Goal: Task Accomplishment & Management: Use online tool/utility

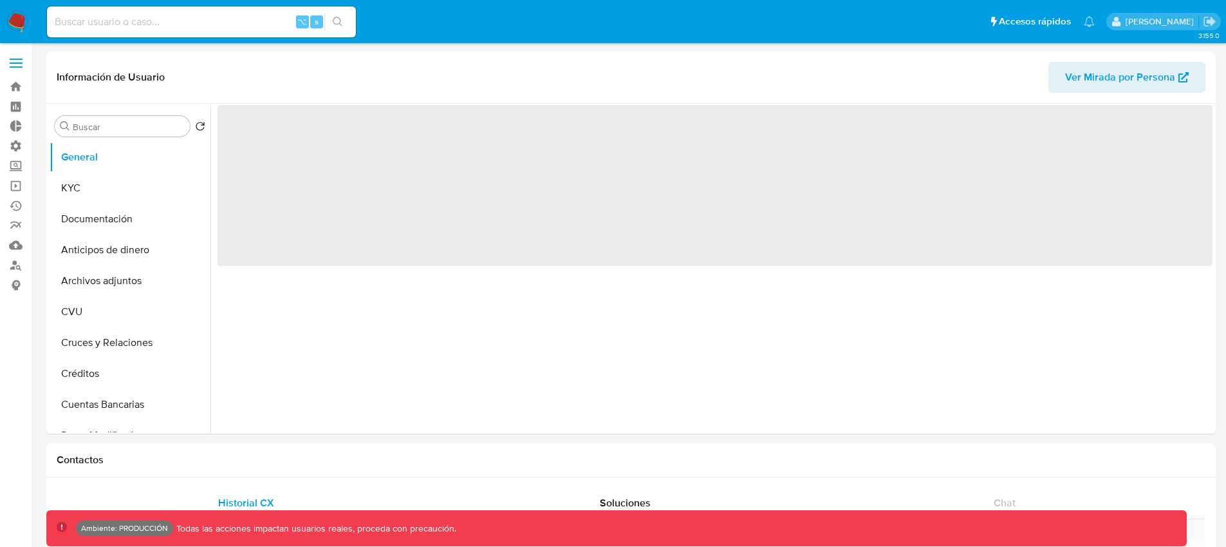
click at [14, 66] on span at bounding box center [16, 67] width 13 height 2
click at [0, 0] on input "checkbox" at bounding box center [0, 0] width 0 height 0
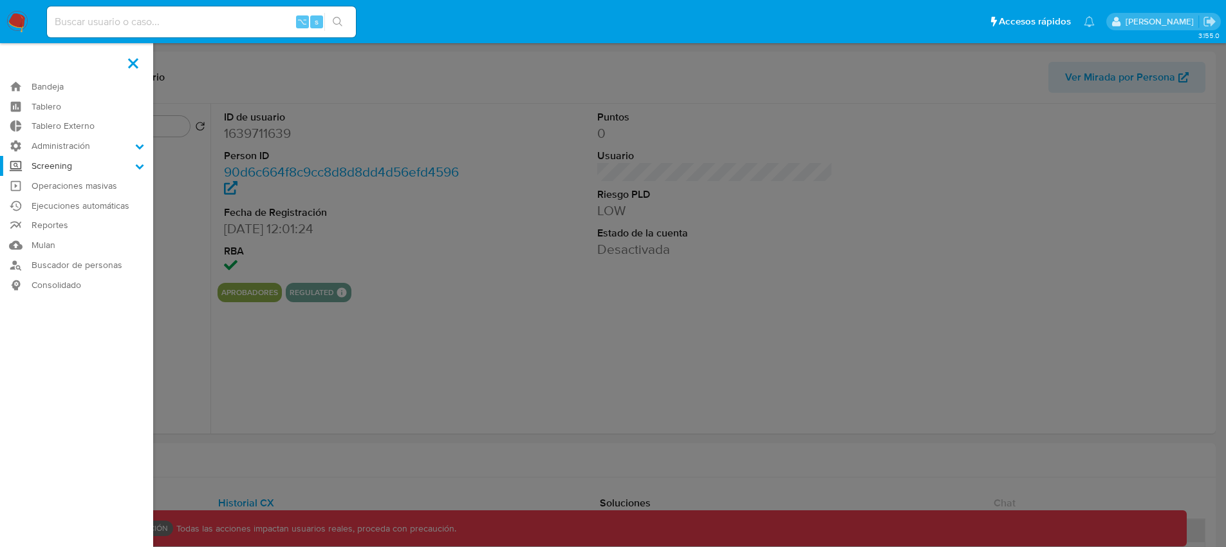
click at [104, 167] on label "Screening" at bounding box center [76, 166] width 153 height 20
click at [0, 0] on input "Screening" at bounding box center [0, 0] width 0 height 0
click at [76, 248] on link "Herramientas" at bounding box center [76, 249] width 153 height 16
select select "10"
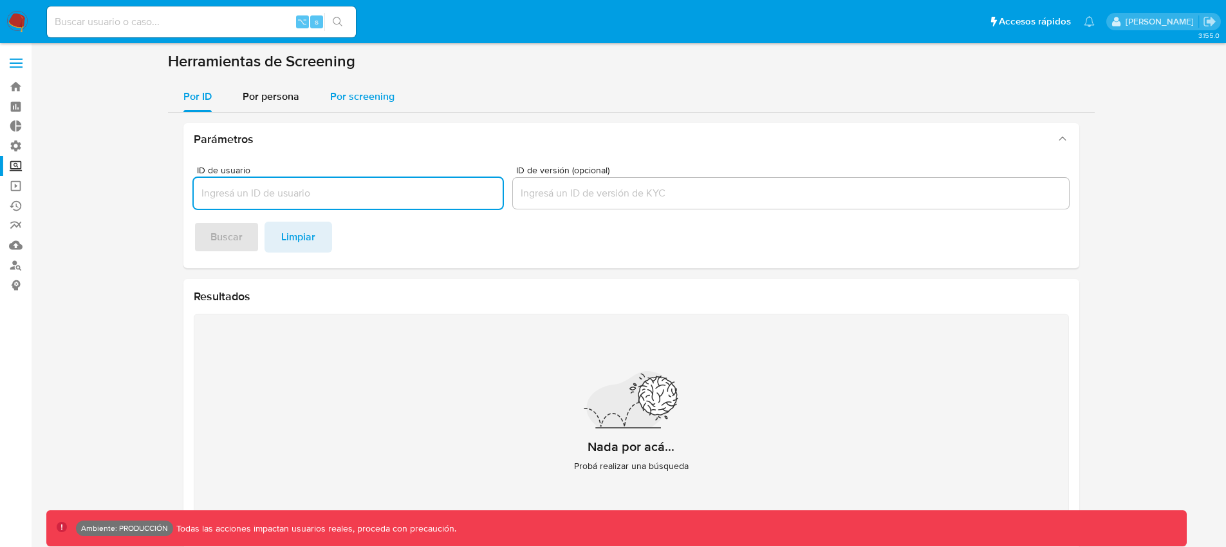
click at [344, 93] on span "Por screening" at bounding box center [362, 96] width 64 height 15
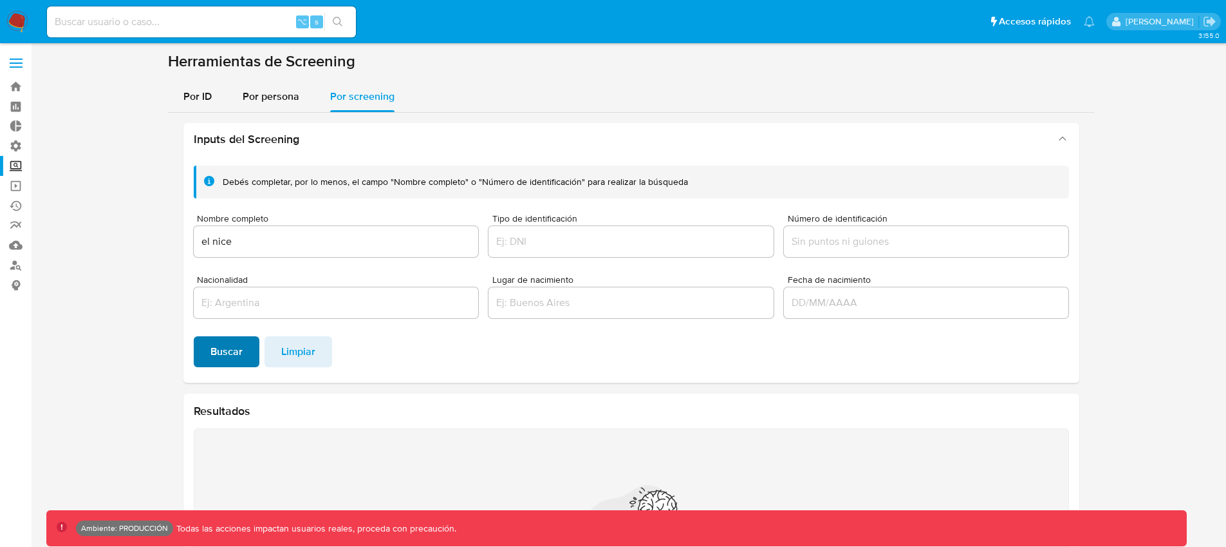
drag, startPoint x: 229, startPoint y: 316, endPoint x: 229, endPoint y: 340, distance: 23.8
click at [229, 317] on div at bounding box center [336, 302] width 285 height 31
click at [229, 341] on span "Buscar" at bounding box center [227, 351] width 32 height 28
click at [219, 248] on input "el nice" at bounding box center [336, 241] width 285 height 17
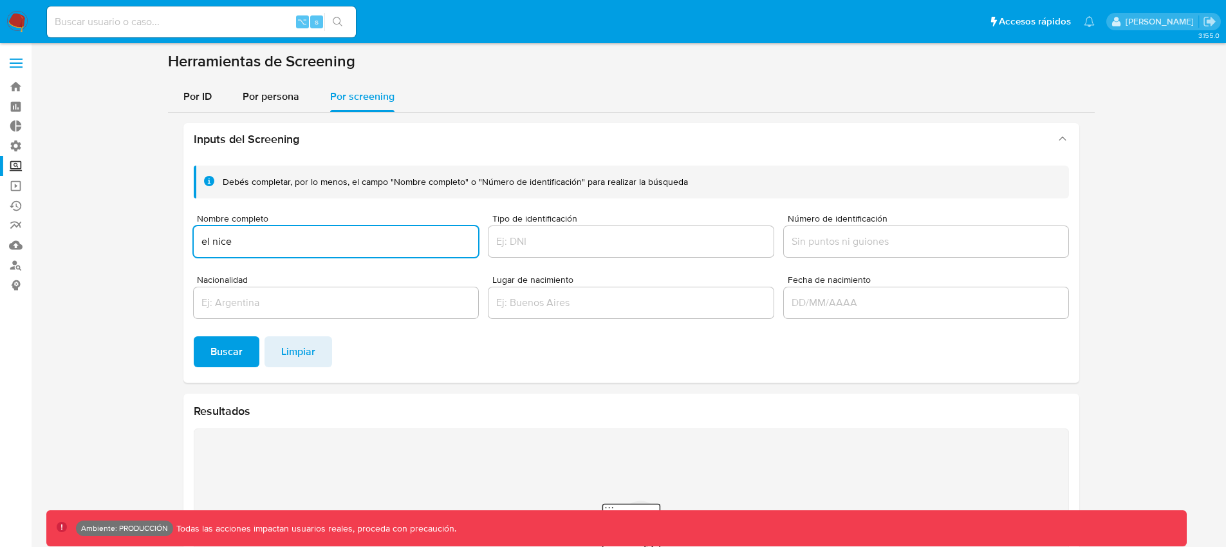
click at [219, 248] on input "el nice" at bounding box center [336, 241] width 285 height 17
click at [207, 247] on input "el nice" at bounding box center [336, 241] width 285 height 17
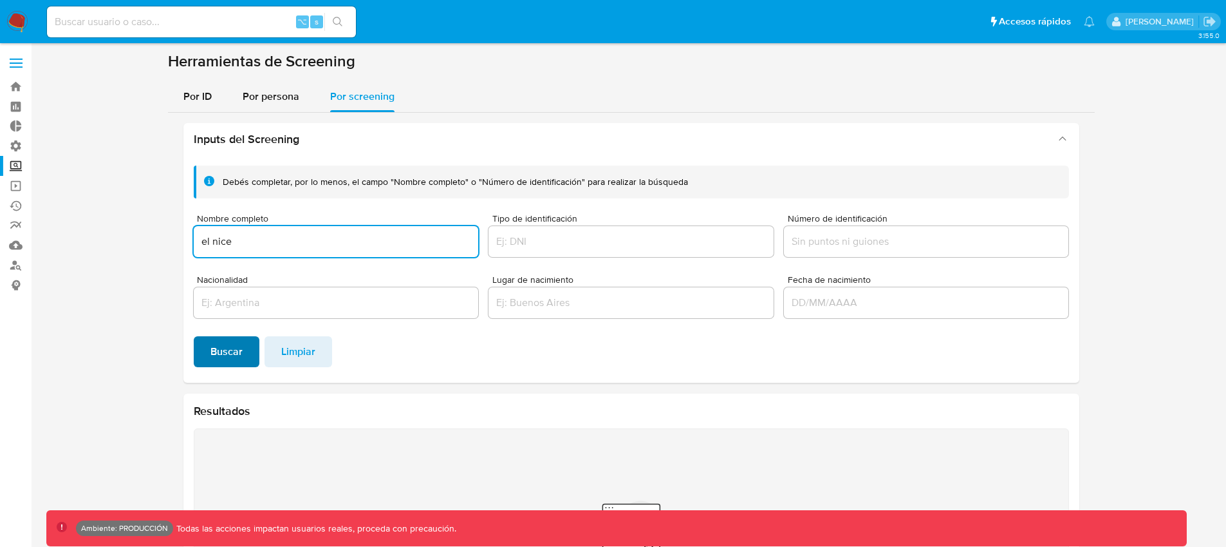
paste input "Al-Qaida Iz Jemna"
click at [229, 359] on span "Buscar" at bounding box center [227, 351] width 32 height 28
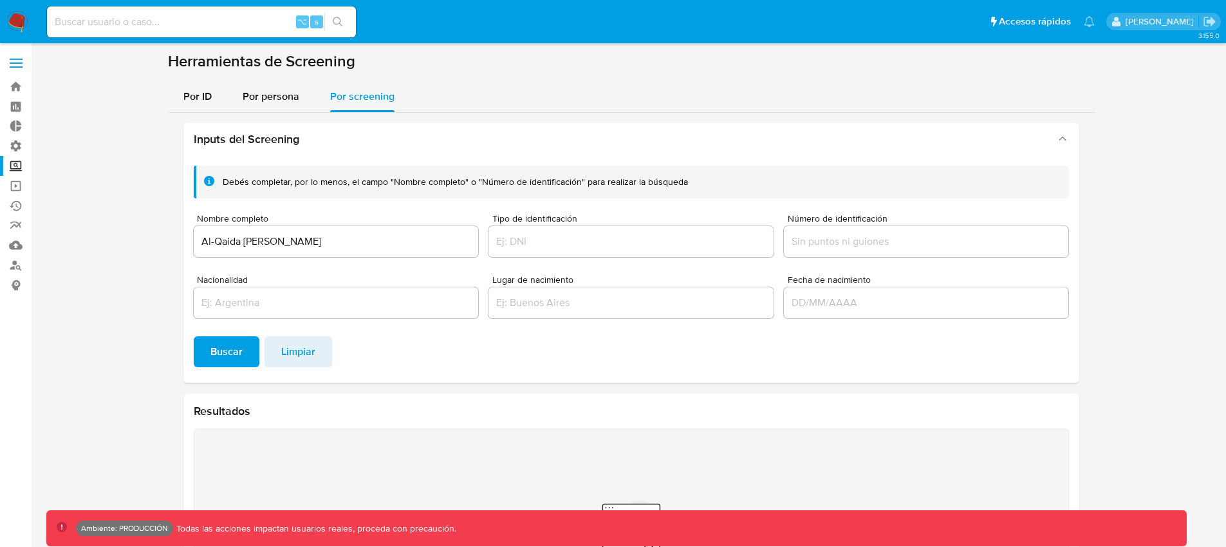
click at [215, 241] on input "Al-Qaida Iz Jemna" at bounding box center [336, 241] width 285 height 17
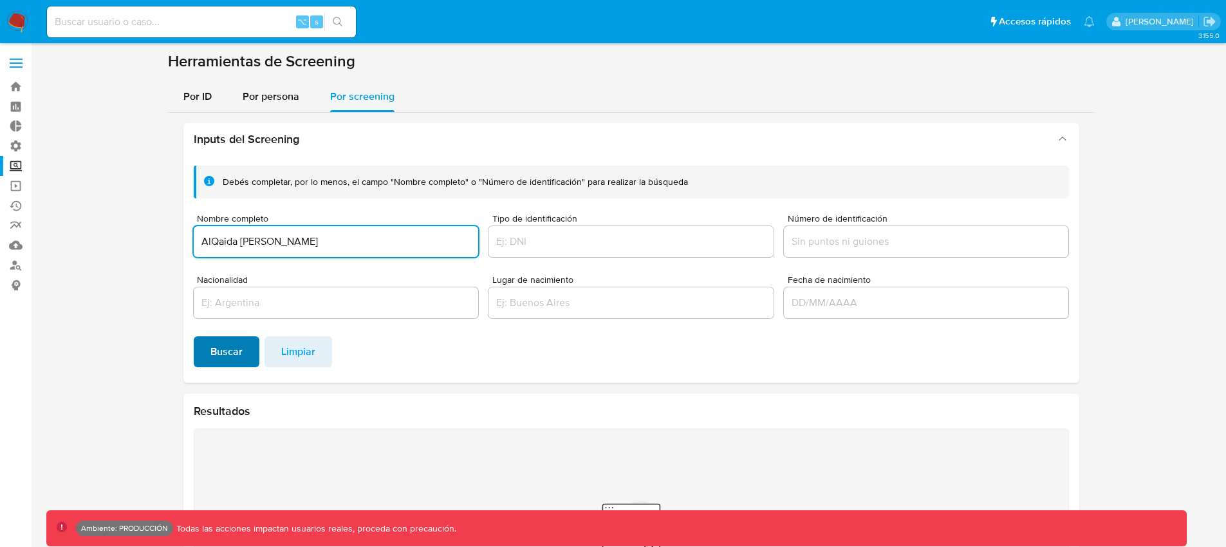
click at [241, 344] on span "Buscar" at bounding box center [227, 351] width 32 height 28
click at [212, 241] on input "AlQaida Iz Jemna" at bounding box center [336, 241] width 285 height 17
type input "Al Qaida Iz Jemna"
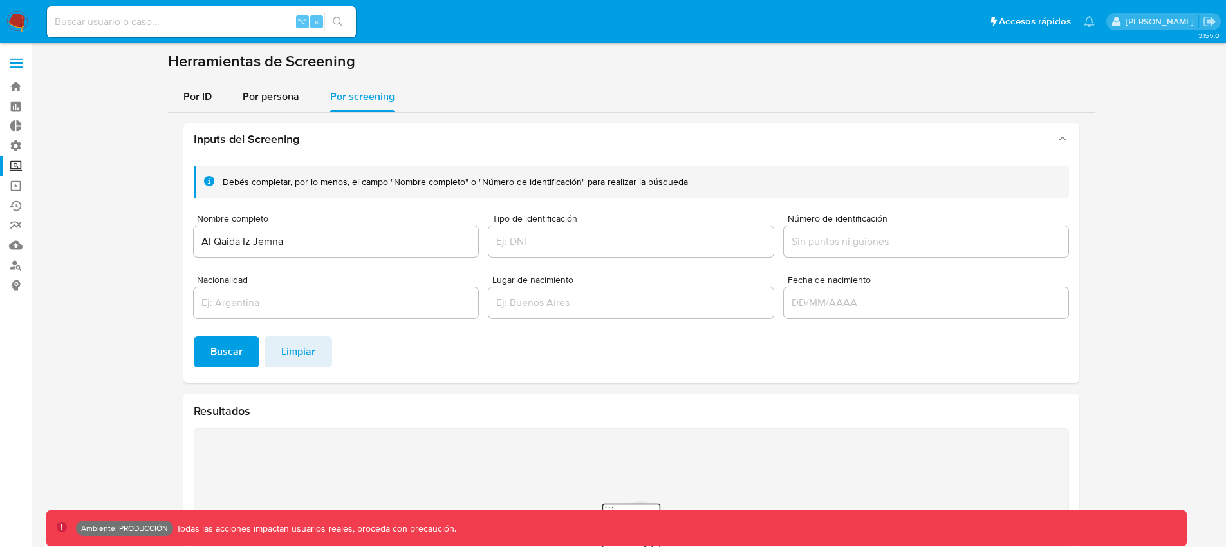
click at [219, 350] on span "Buscar" at bounding box center [227, 351] width 32 height 28
click at [11, 61] on label at bounding box center [16, 63] width 32 height 27
click at [0, 0] on input "checkbox" at bounding box center [0, 0] width 0 height 0
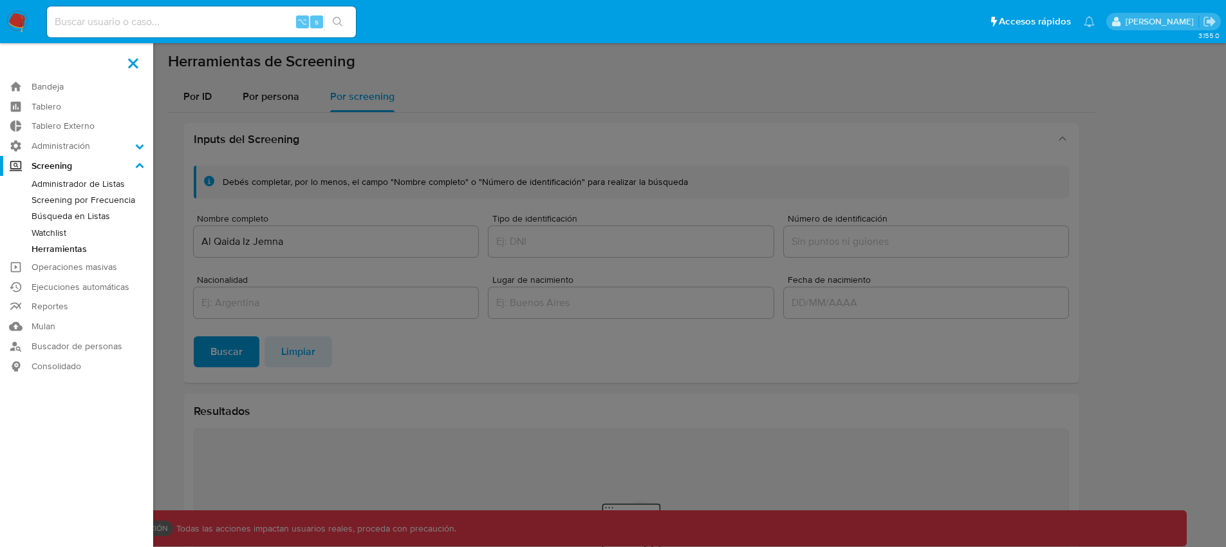
click at [80, 216] on link "Búsqueda en Listas" at bounding box center [76, 216] width 153 height 16
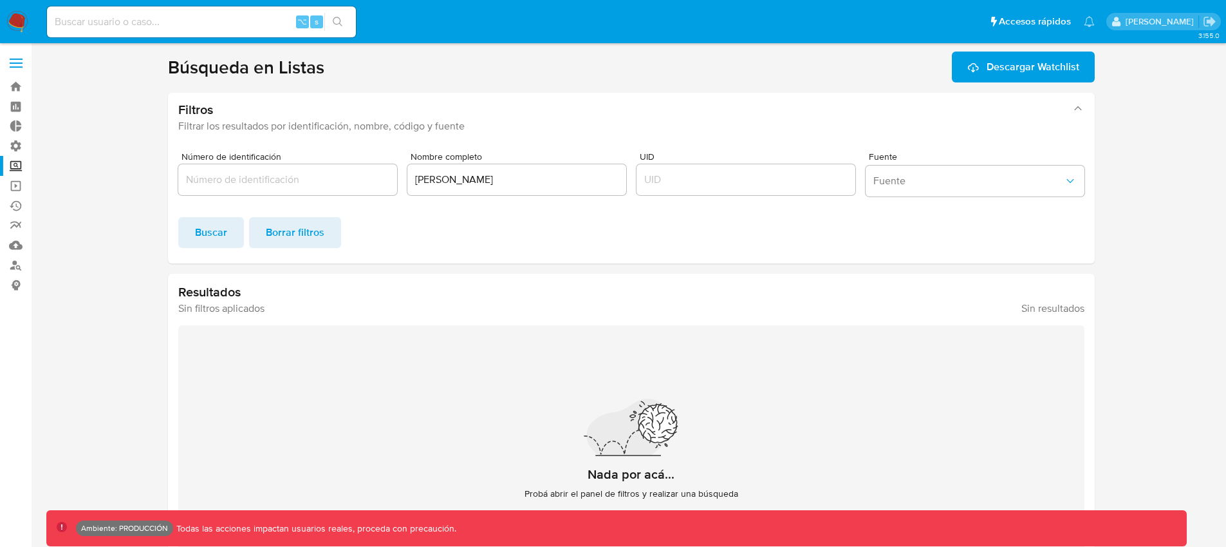
click at [458, 170] on div "Lilin Qin" at bounding box center [517, 179] width 219 height 31
click at [460, 175] on input "Lilin Qin" at bounding box center [517, 179] width 219 height 17
click at [460, 176] on input "Lilin Qin" at bounding box center [517, 179] width 219 height 17
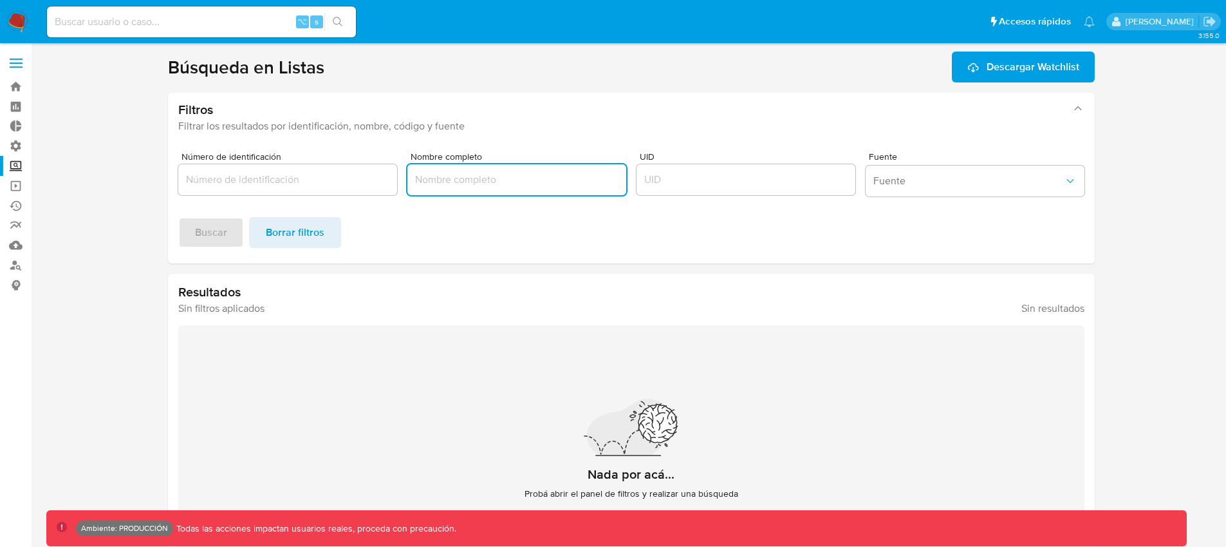
click at [687, 182] on input "UID" at bounding box center [746, 179] width 219 height 17
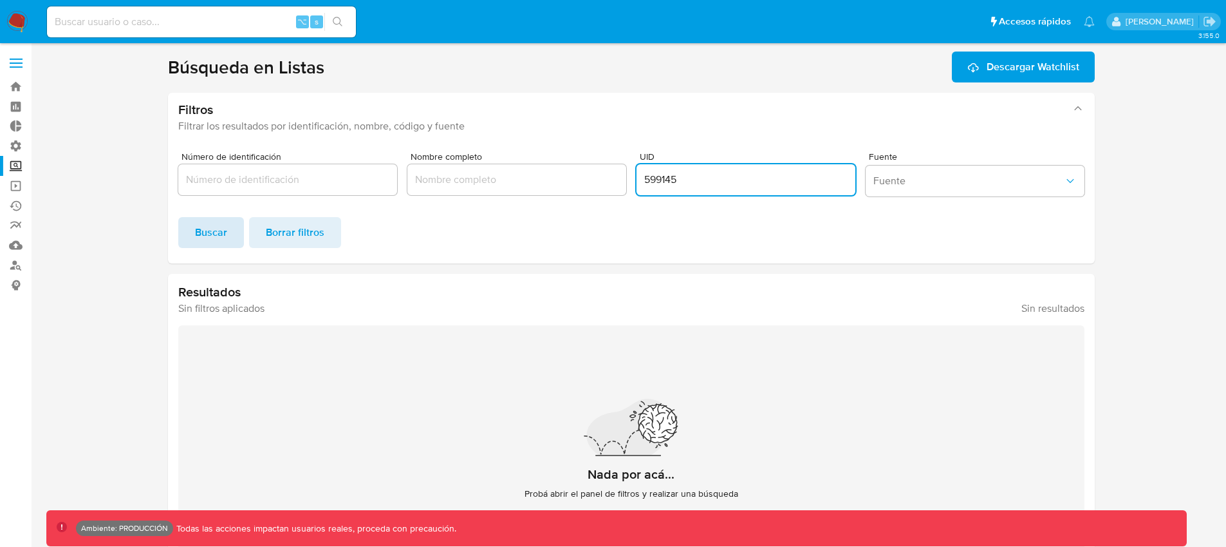
type input "599145"
click at [232, 235] on button "Buscar" at bounding box center [211, 232] width 66 height 31
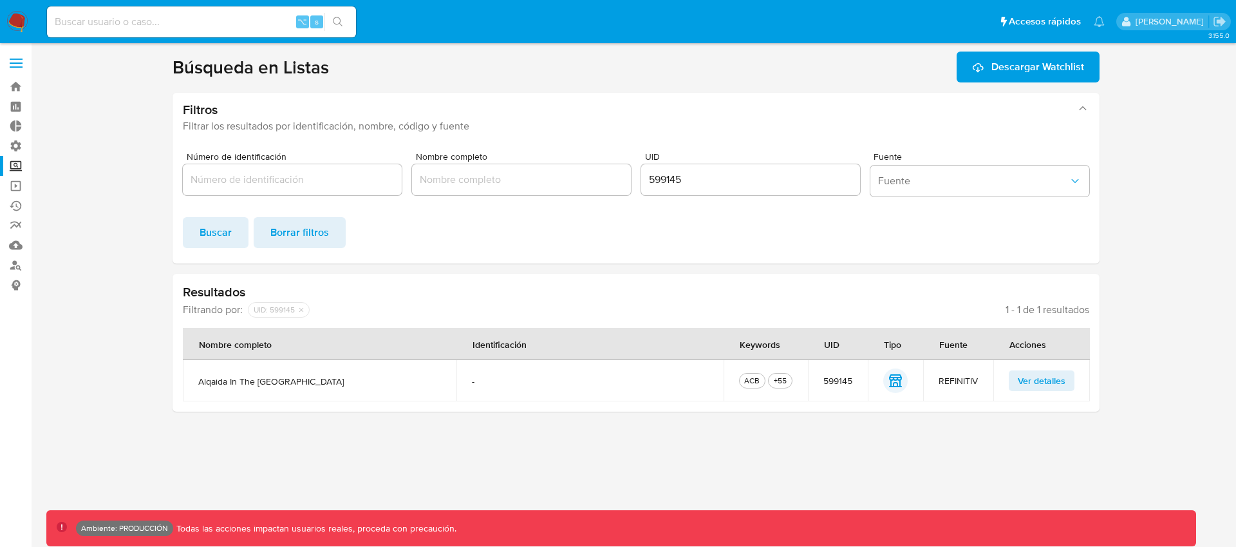
click at [1056, 382] on span "Ver detalles" at bounding box center [1042, 380] width 48 height 18
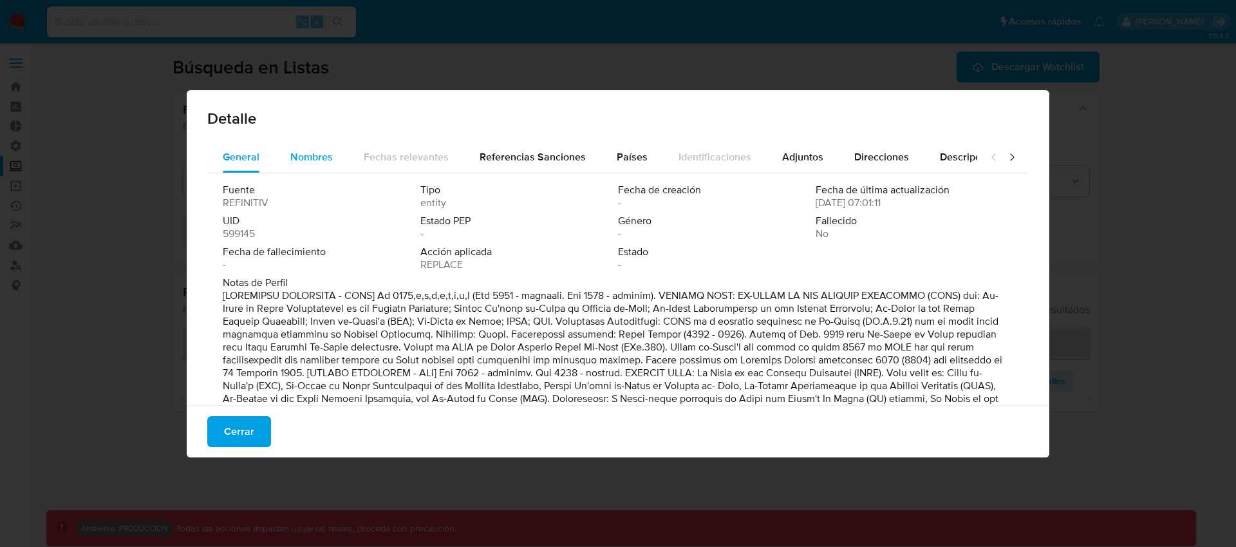
click at [306, 150] on span "Nombres" at bounding box center [311, 156] width 42 height 15
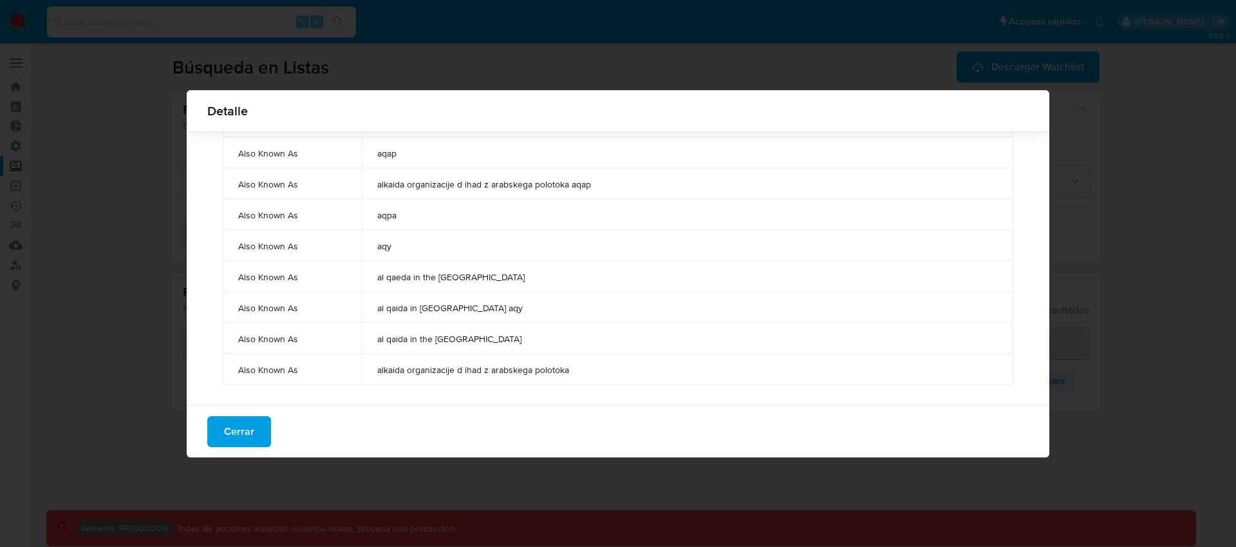
scroll to position [1490, 0]
click at [239, 420] on span "Cerrar" at bounding box center [239, 421] width 30 height 28
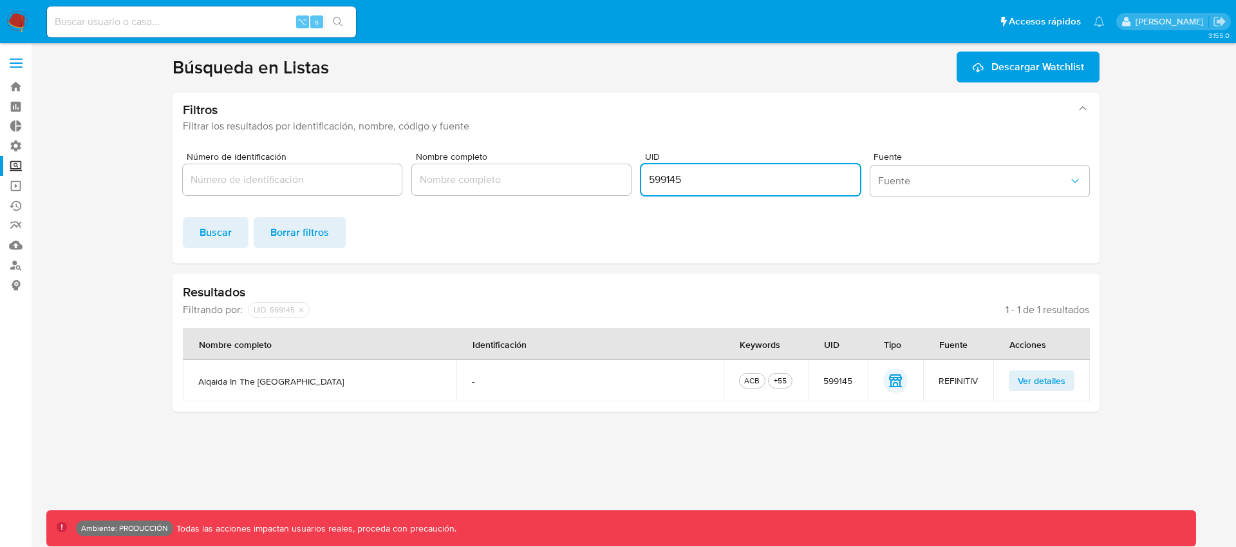
click at [671, 180] on input "599145" at bounding box center [750, 179] width 219 height 17
click at [1043, 383] on span "Ver detalles" at bounding box center [1042, 380] width 48 height 18
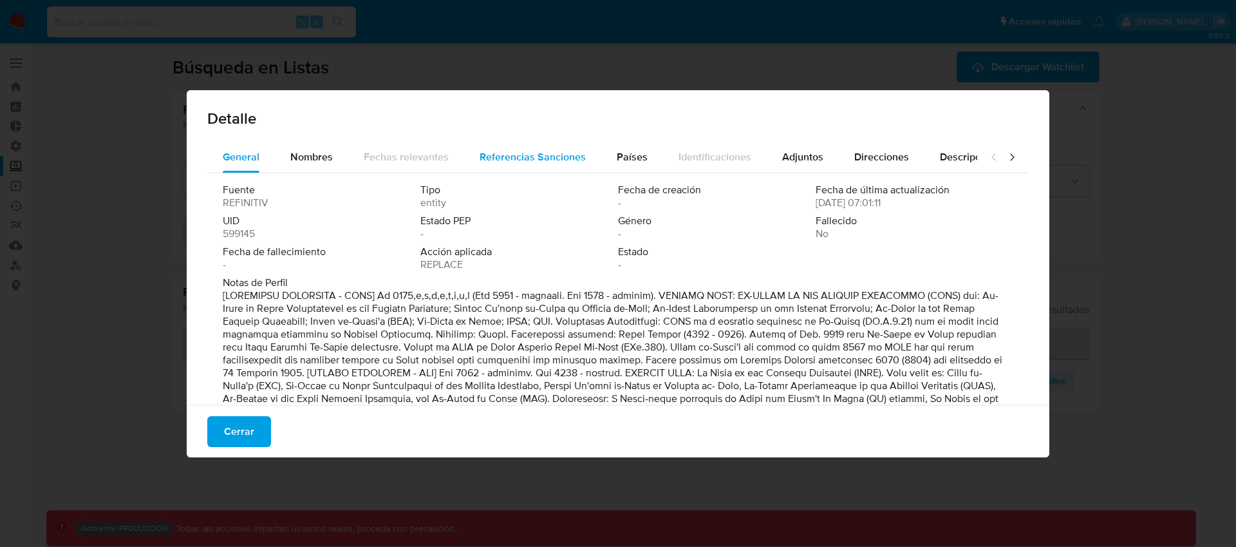
click at [533, 158] on span "Referencias Sanciones" at bounding box center [533, 156] width 106 height 15
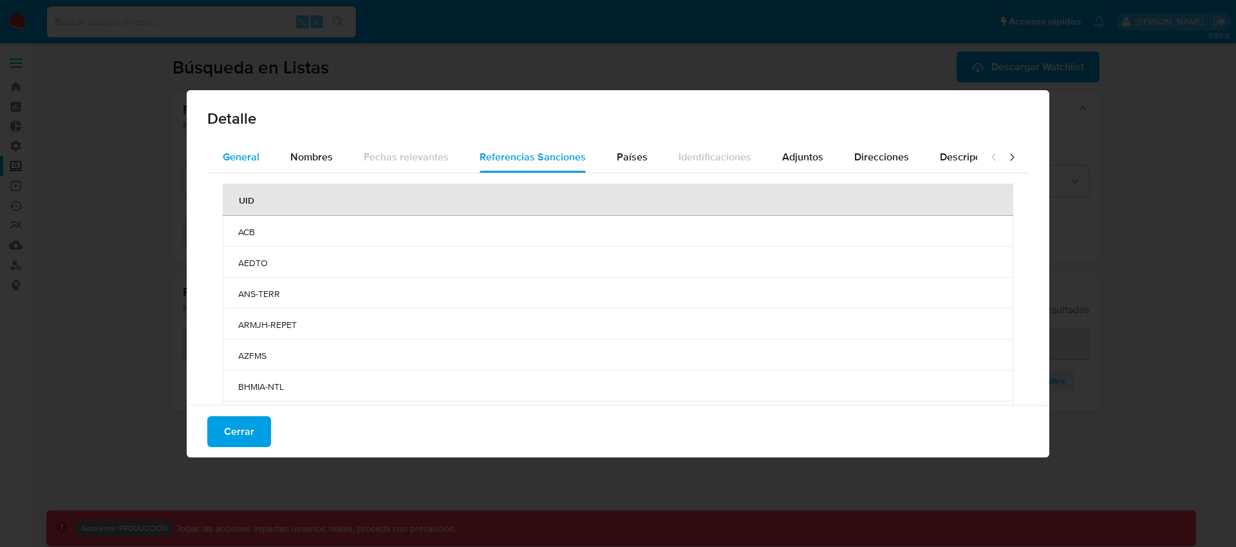
click at [247, 162] on span "General" at bounding box center [241, 156] width 37 height 15
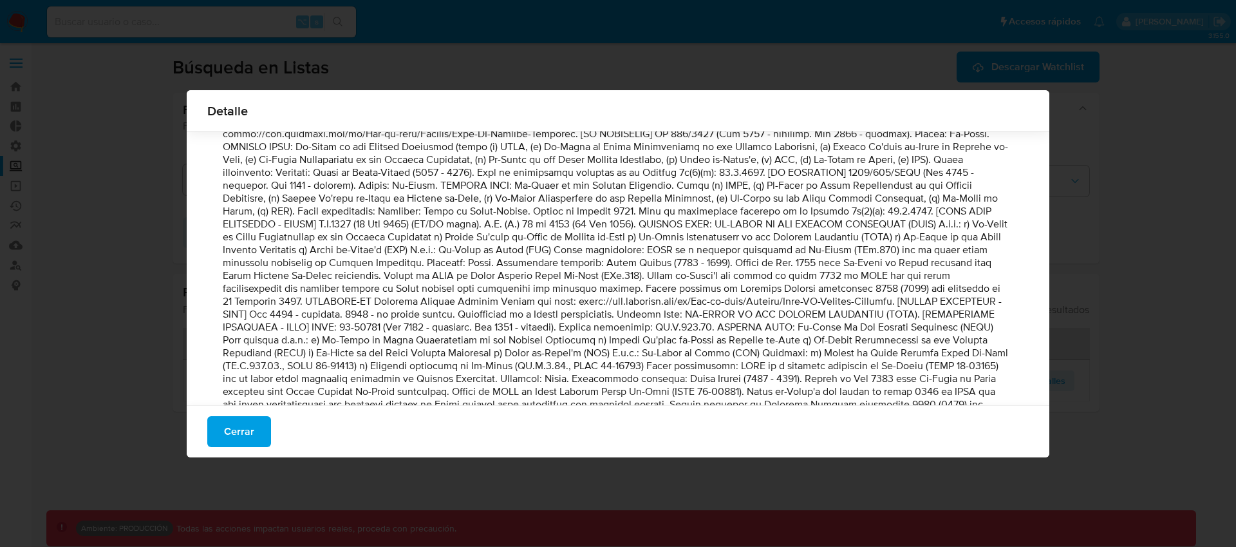
scroll to position [0, 0]
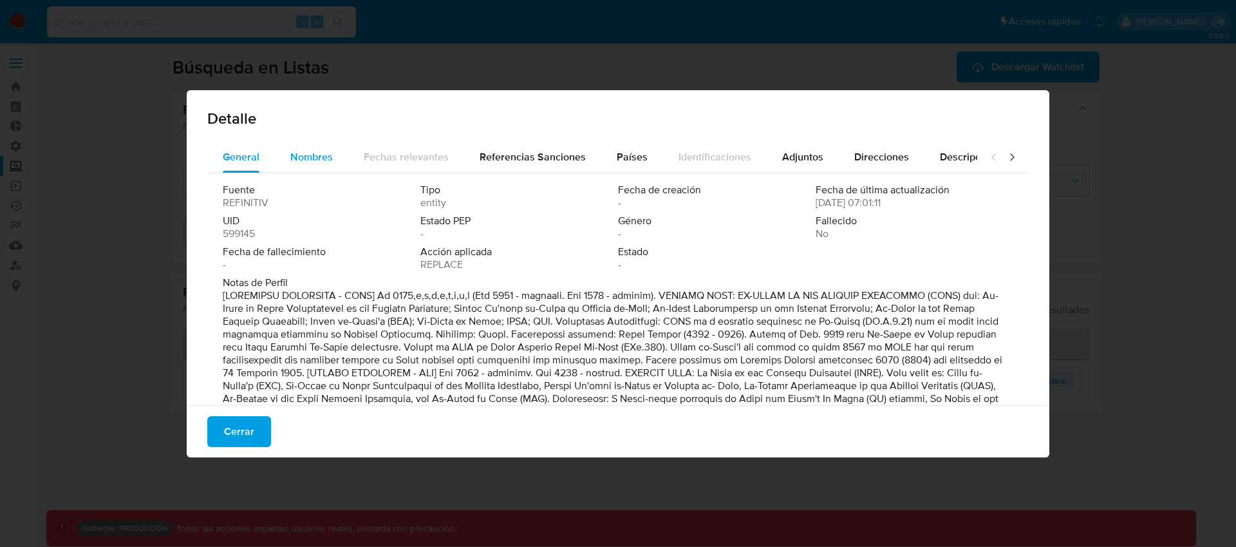
click at [330, 167] on div "Nombres" at bounding box center [311, 157] width 42 height 31
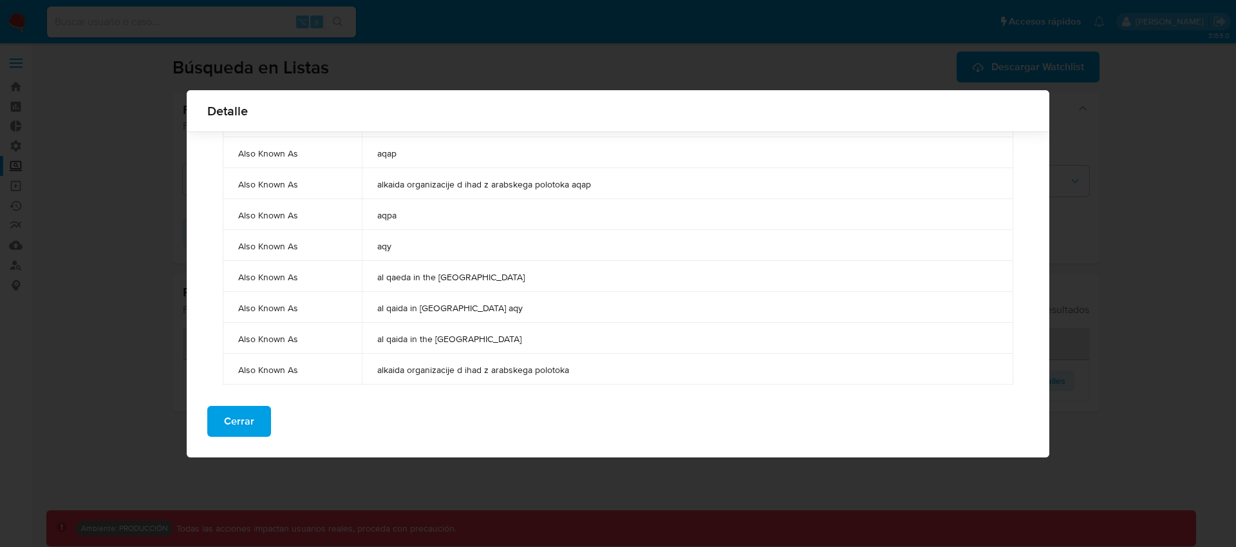
scroll to position [1499, 0]
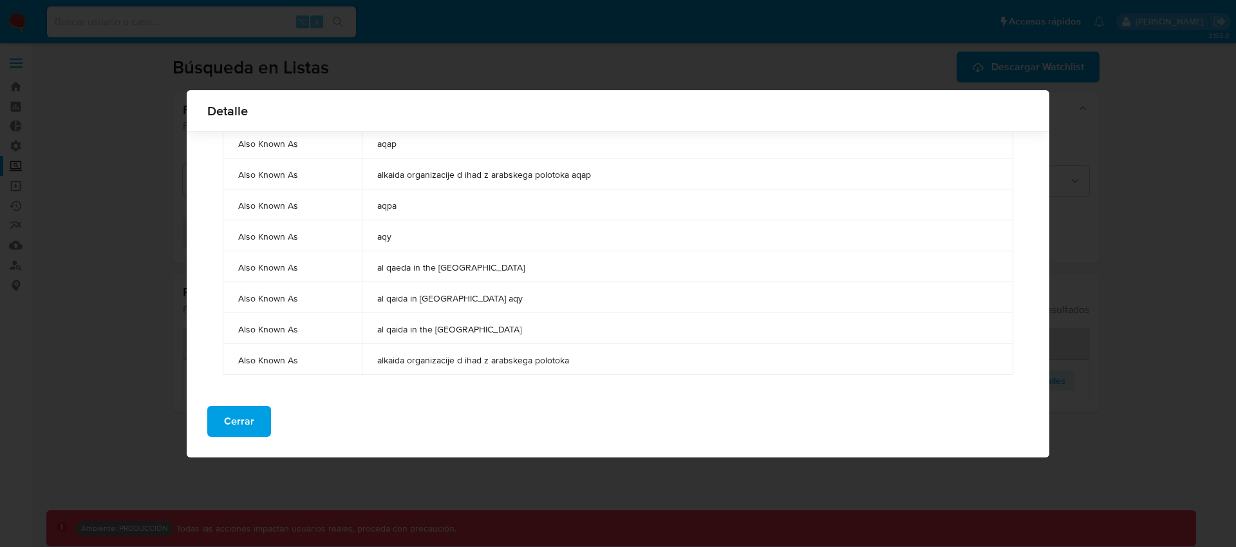
click at [507, 362] on span "alkaida organizacije d ihad z arabskega polotoka" at bounding box center [687, 360] width 621 height 12
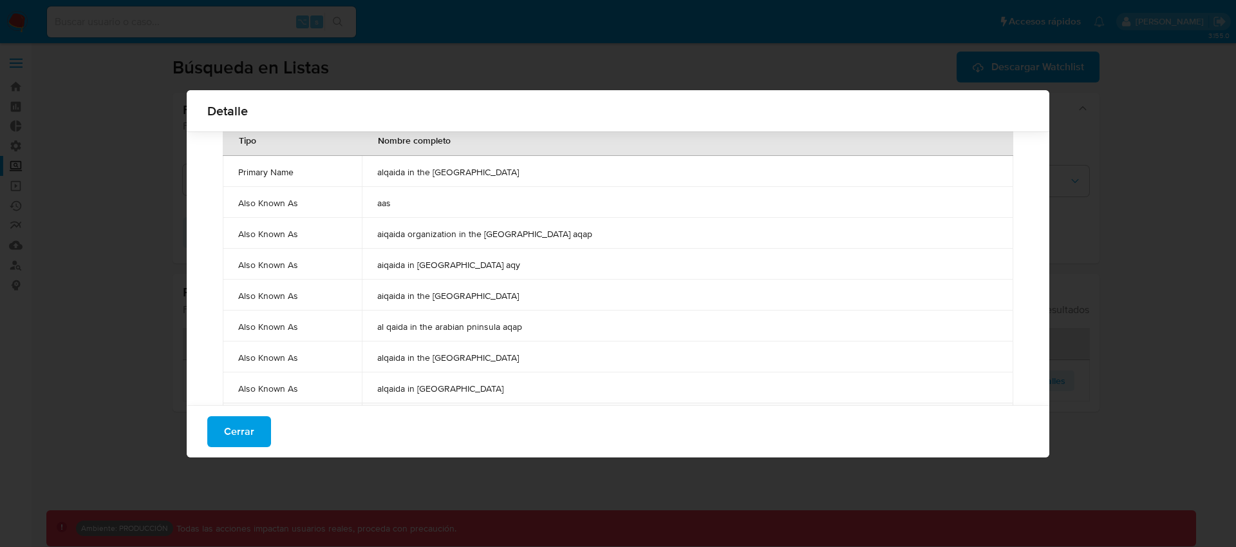
scroll to position [0, 0]
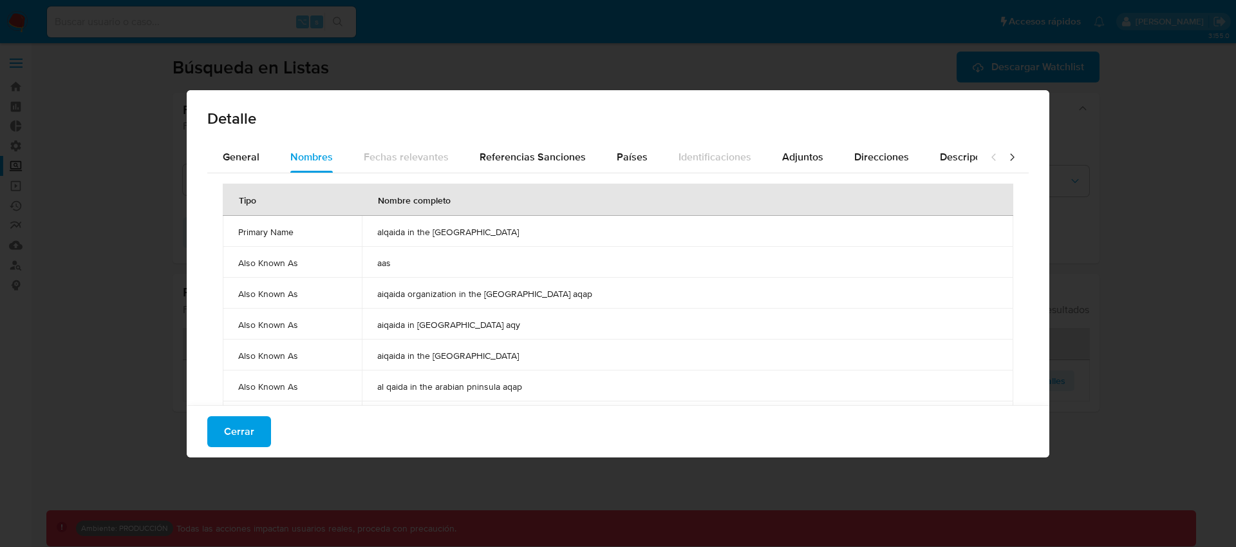
drag, startPoint x: 691, startPoint y: 369, endPoint x: 238, endPoint y: 235, distance: 472.6
click at [259, 436] on button "Cerrar" at bounding box center [239, 431] width 64 height 31
click at [259, 436] on div "Detalle General Nombres Fechas relevantes Referencias Sanciones Países Identifi…" at bounding box center [618, 273] width 863 height 367
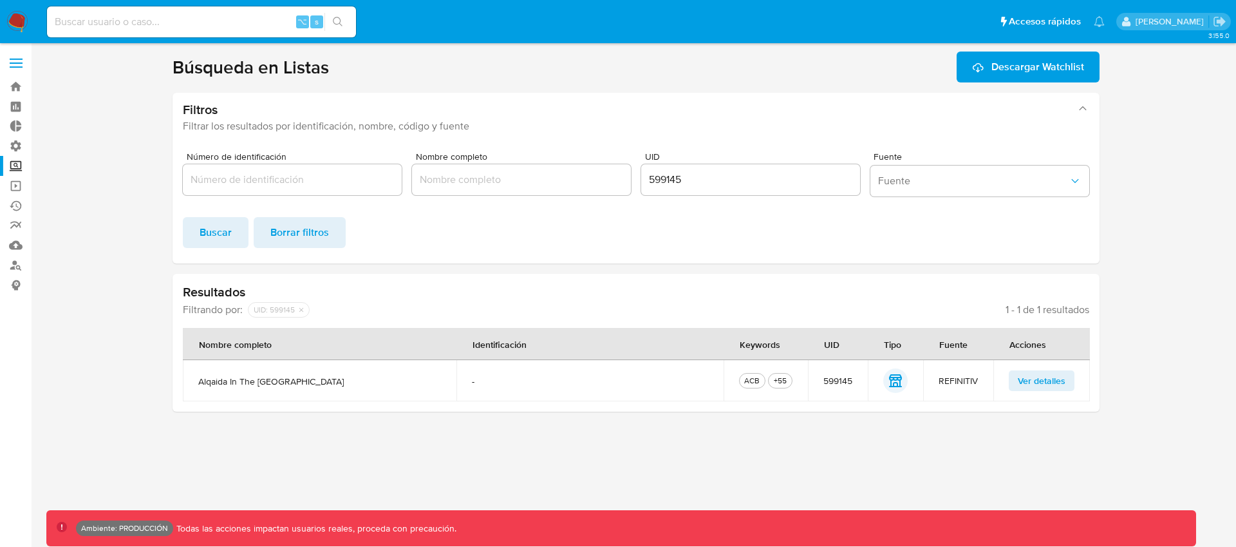
click at [1064, 383] on span "Ver detalles" at bounding box center [1042, 380] width 48 height 18
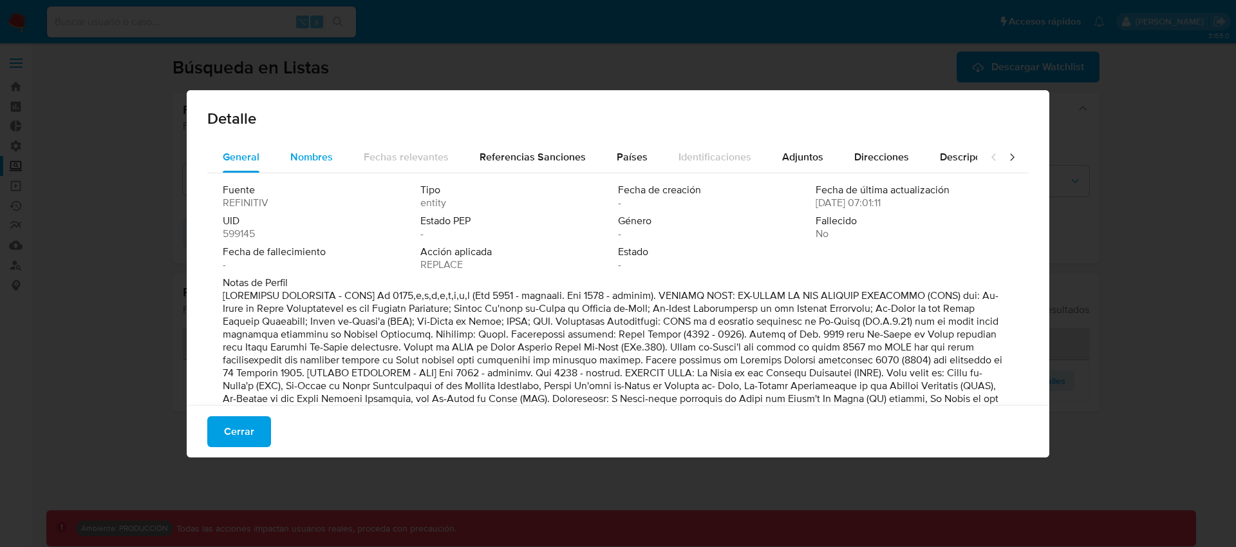
click at [318, 158] on span "Nombres" at bounding box center [311, 156] width 42 height 15
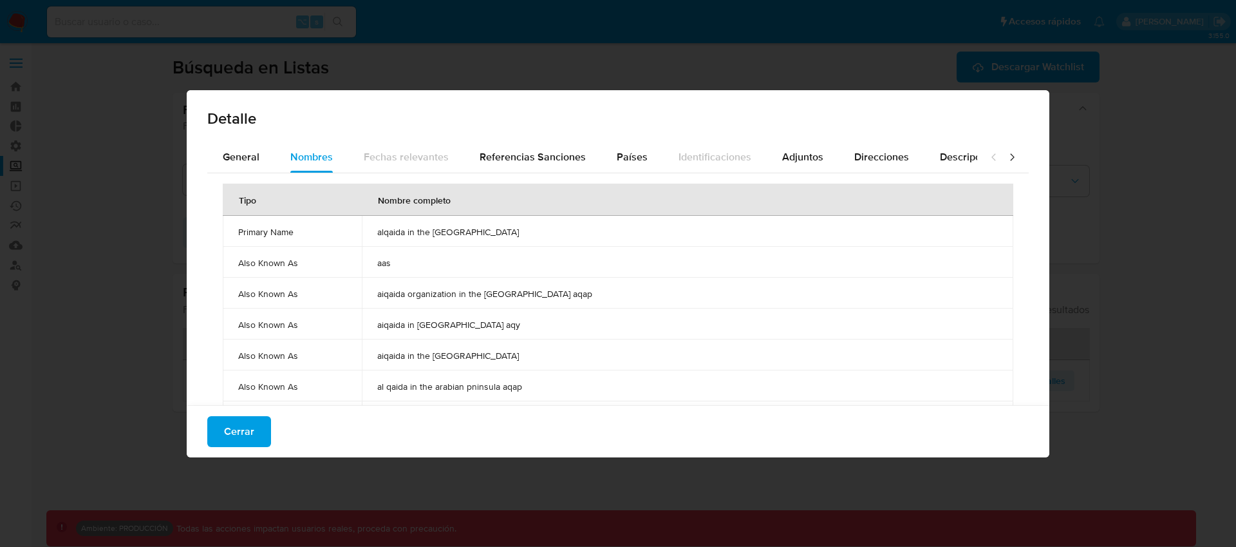
click at [520, 308] on td "aiqaida in yemen aqy" at bounding box center [688, 323] width 652 height 31
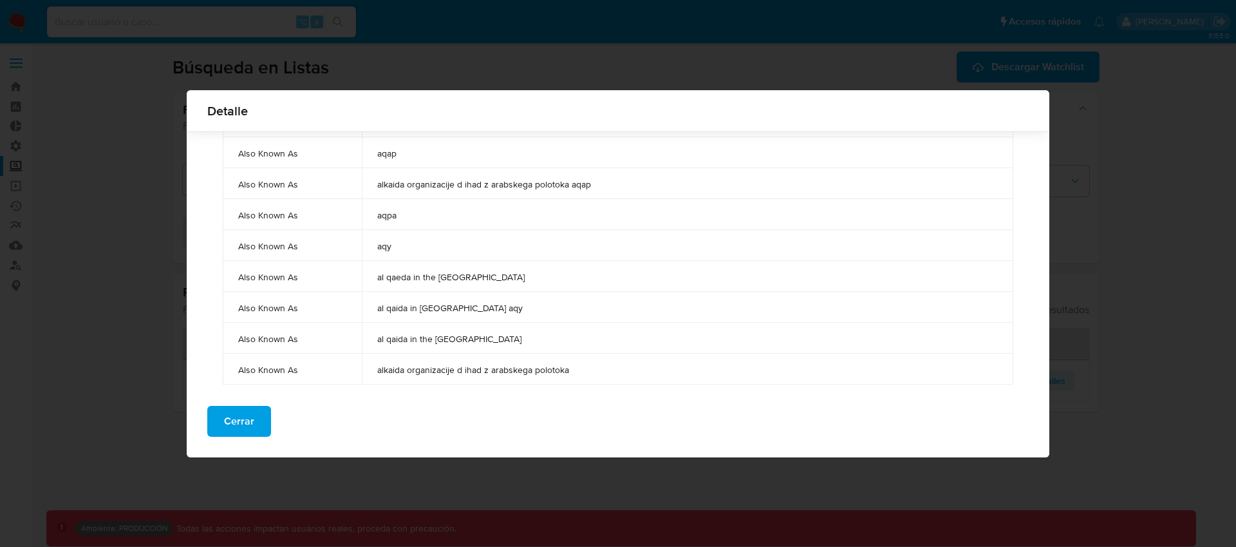
scroll to position [1499, 0]
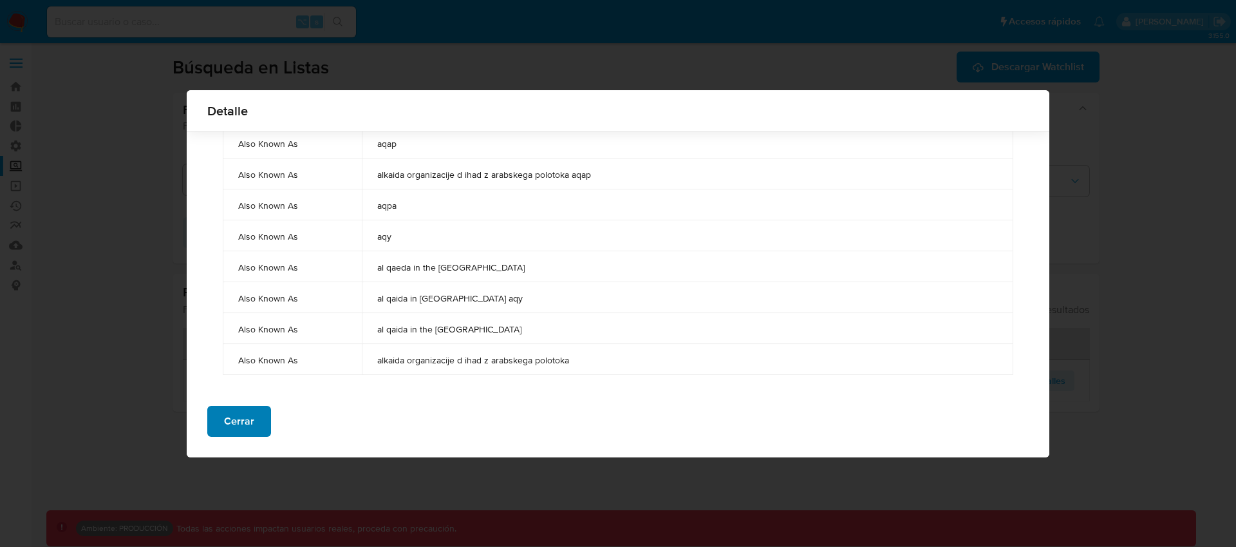
click at [238, 417] on span "Cerrar" at bounding box center [239, 421] width 30 height 28
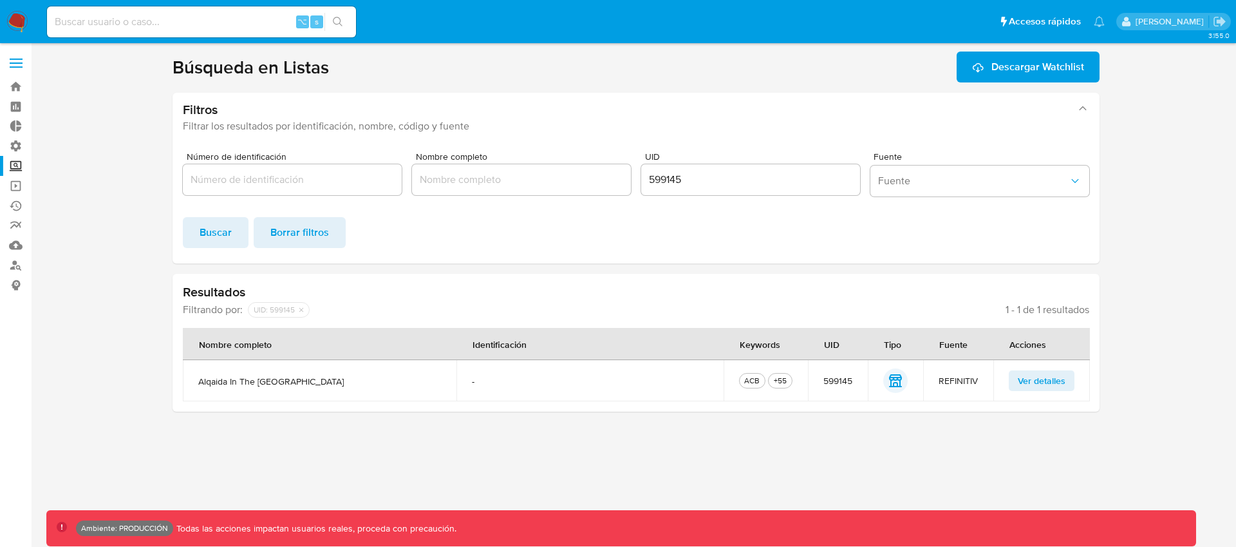
click at [1055, 384] on span "Ver detalles" at bounding box center [1042, 380] width 48 height 18
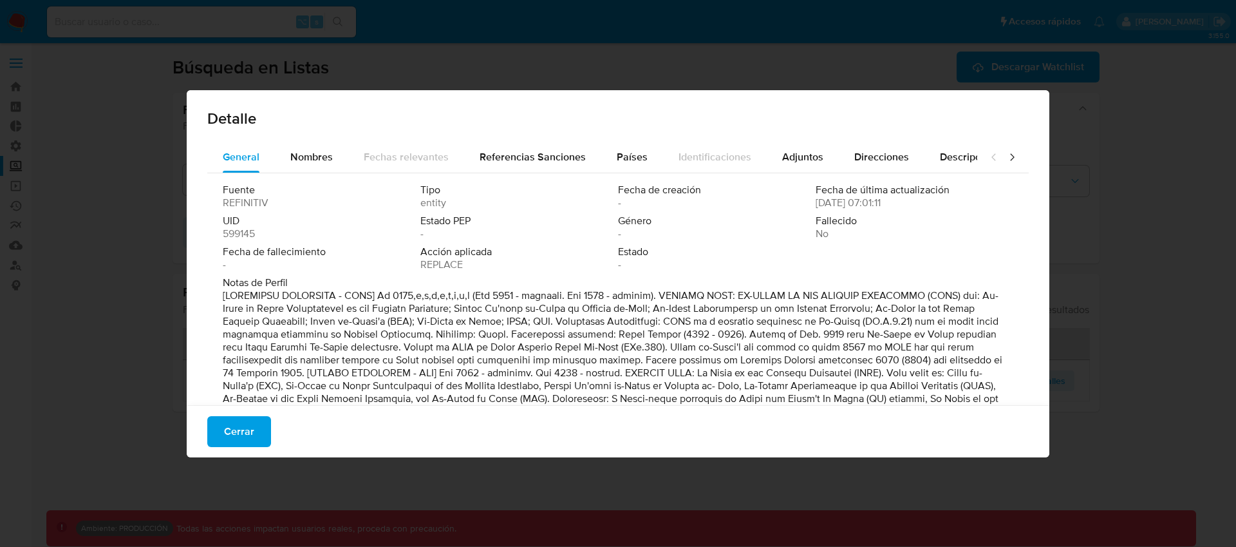
click at [825, 203] on span "24/07/2025 07:01:11" at bounding box center [848, 202] width 65 height 13
click at [816, 199] on span "24/07/2025 07:01:11" at bounding box center [848, 202] width 65 height 13
click at [816, 202] on span "24/07/2025 07:01:11" at bounding box center [848, 202] width 65 height 13
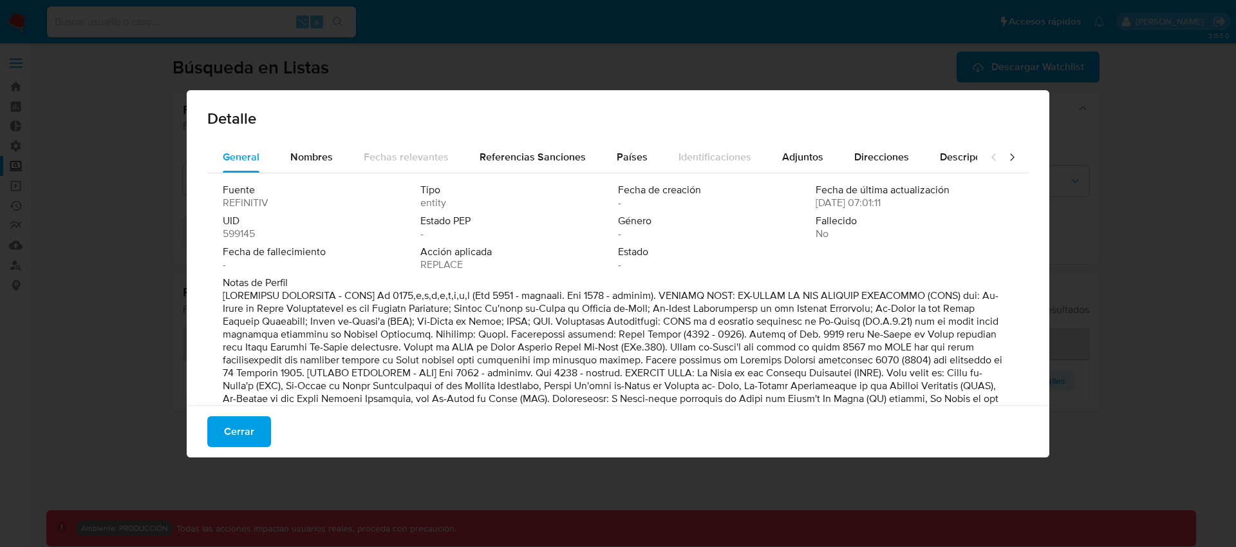
click at [816, 202] on span "24/07/2025 07:01:11" at bounding box center [848, 202] width 65 height 13
click at [829, 202] on span "24/07/2025 07:01:11" at bounding box center [848, 202] width 65 height 13
click at [854, 204] on span "24/07/2025 07:01:11" at bounding box center [848, 202] width 65 height 13
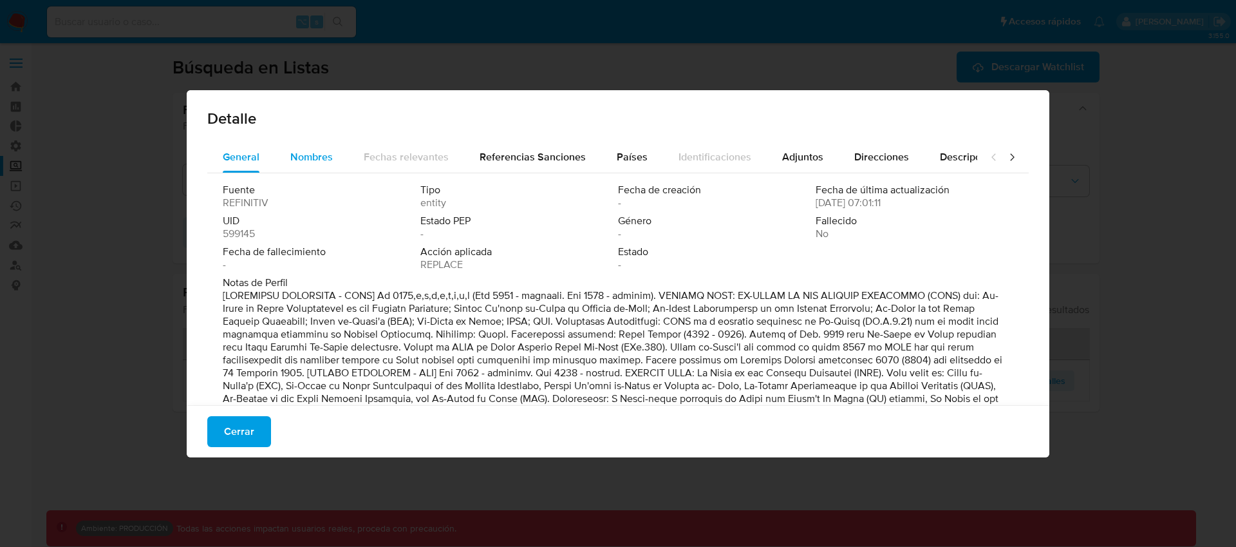
click at [310, 164] on span "Nombres" at bounding box center [311, 156] width 42 height 15
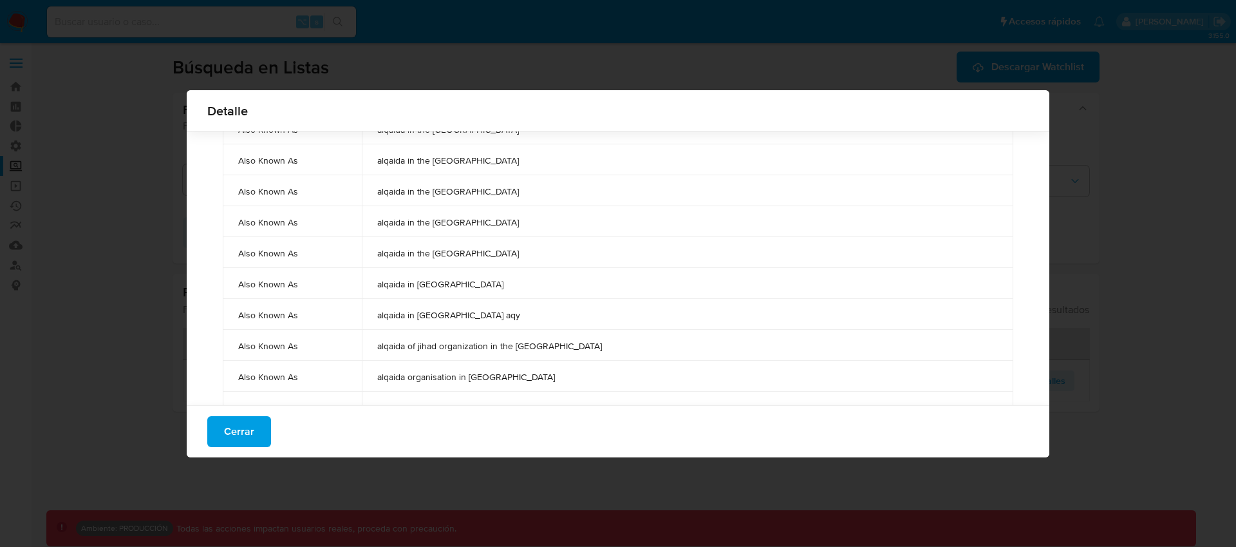
scroll to position [0, 0]
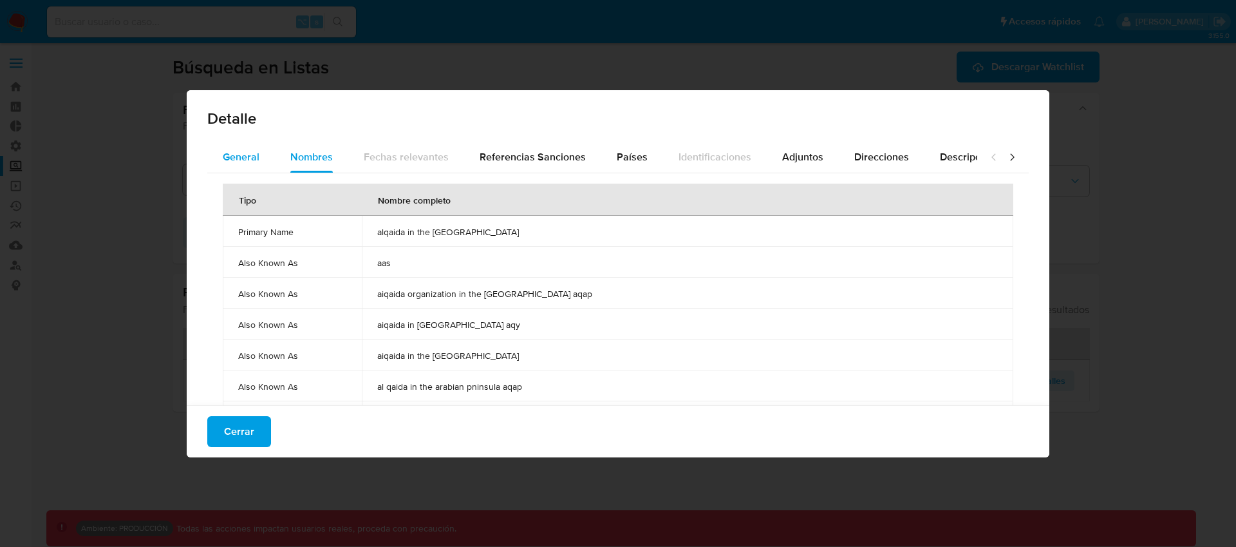
click at [223, 160] on span "General" at bounding box center [241, 156] width 37 height 15
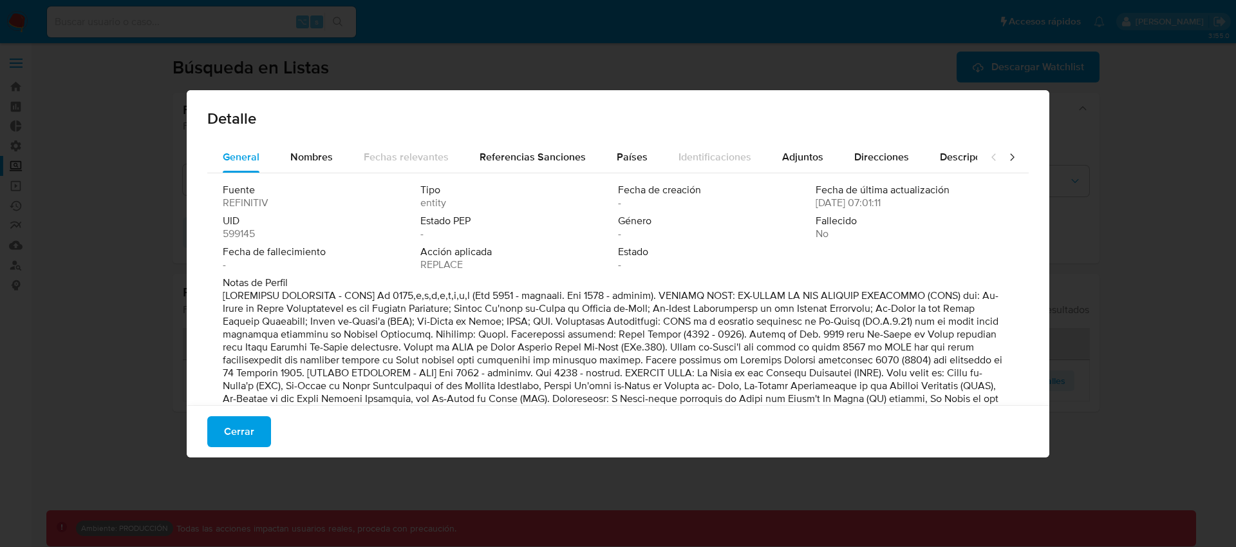
click at [243, 232] on span "599145" at bounding box center [239, 233] width 32 height 13
click at [250, 427] on span "Cerrar" at bounding box center [239, 431] width 30 height 28
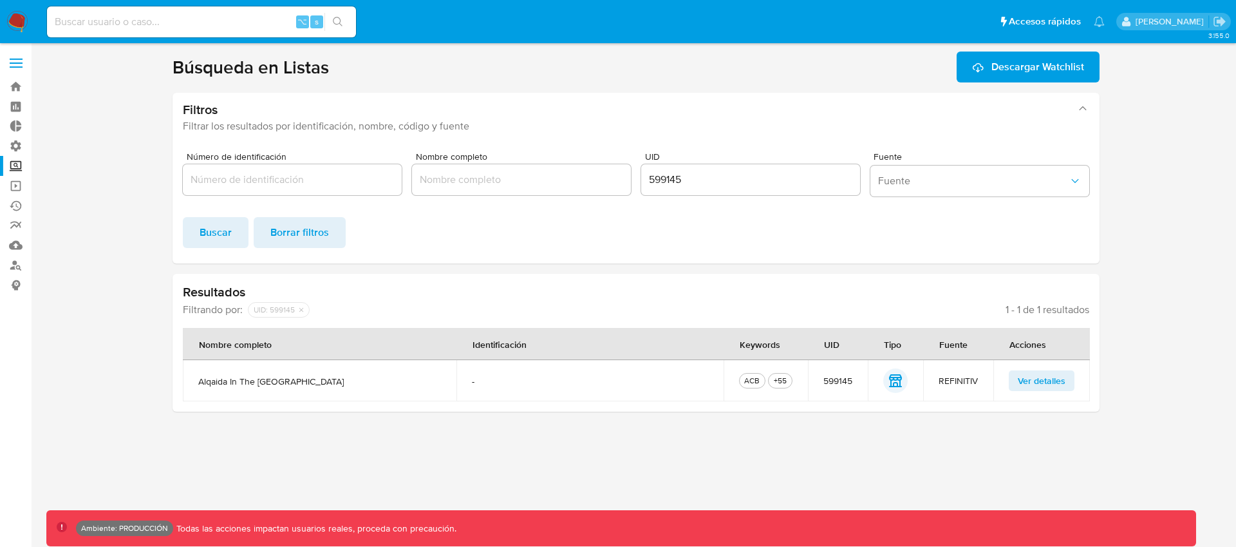
click at [1029, 382] on span "Ver detalles" at bounding box center [1042, 380] width 48 height 18
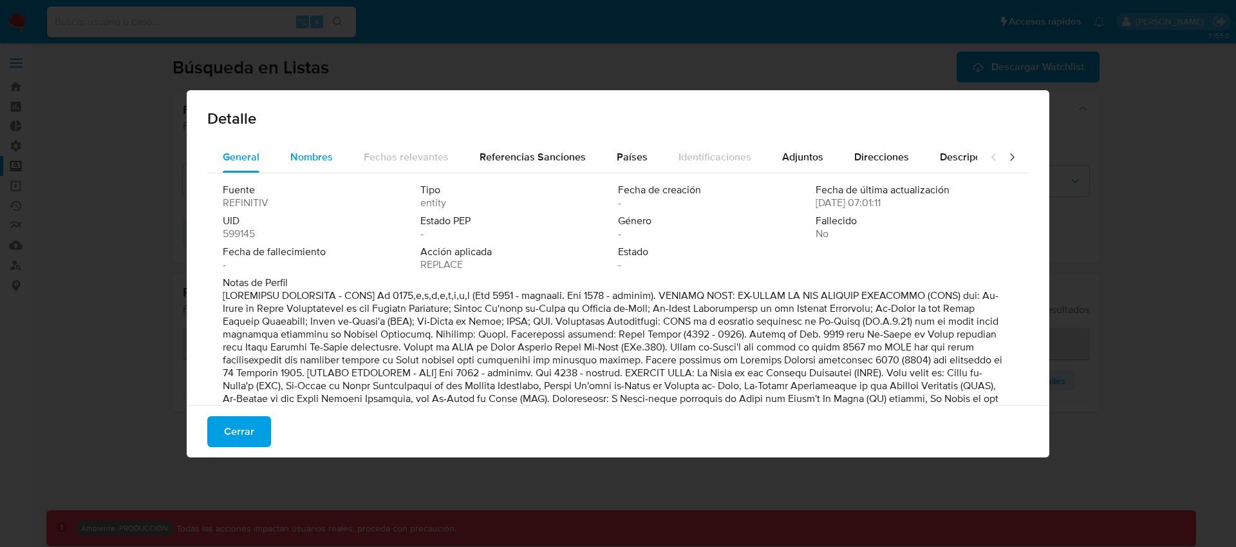
click at [308, 155] on span "Nombres" at bounding box center [311, 156] width 42 height 15
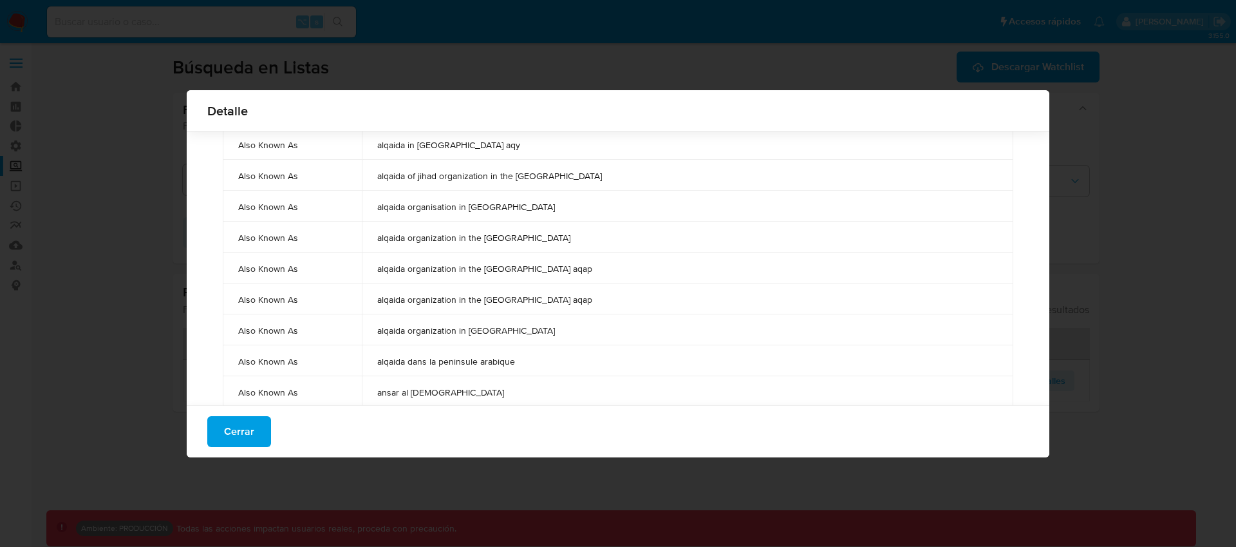
scroll to position [1260, 0]
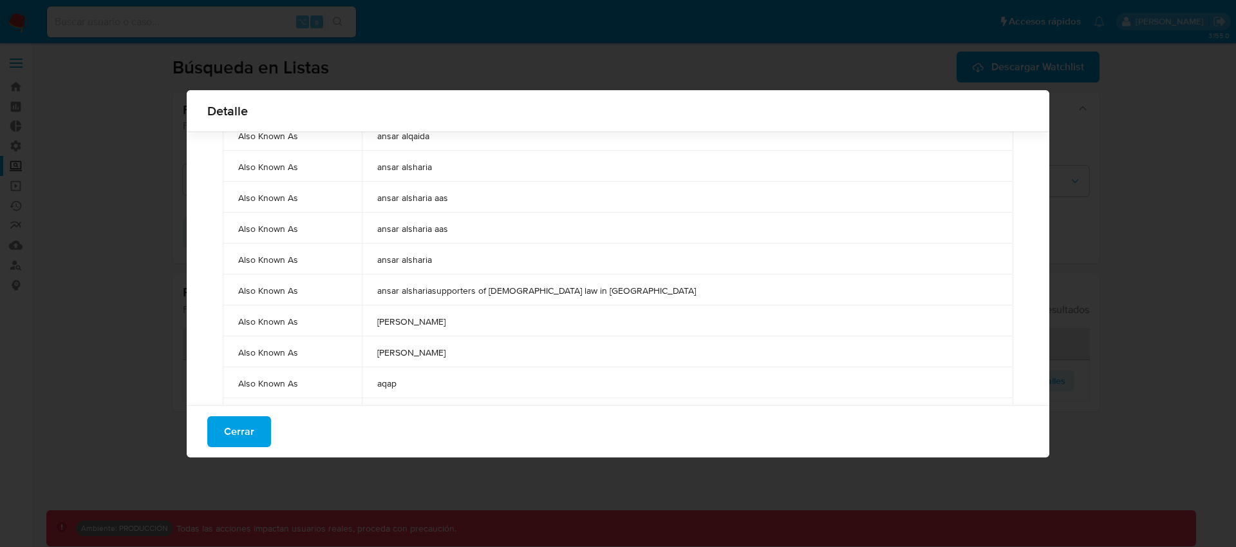
click at [491, 252] on td "ansar alsharia" at bounding box center [688, 258] width 652 height 31
click at [489, 360] on td "ansra alsharia" at bounding box center [688, 351] width 652 height 31
click at [499, 234] on td "ansar alsharia aas" at bounding box center [688, 227] width 652 height 31
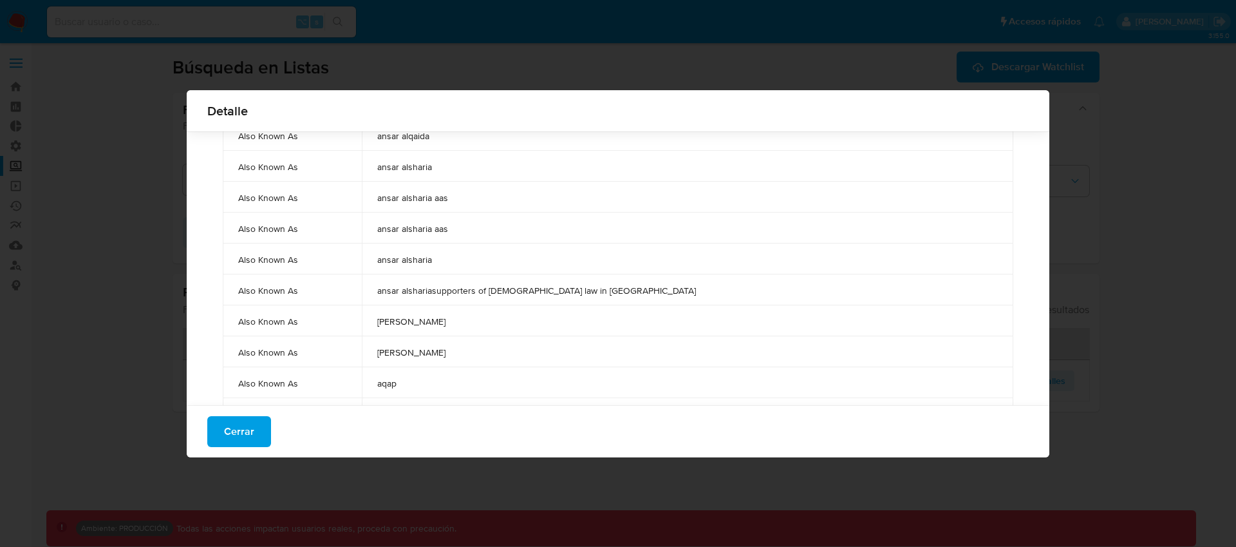
click at [499, 234] on td "ansar alsharia aas" at bounding box center [688, 227] width 652 height 31
click at [499, 203] on td "ansar alsharia aas" at bounding box center [688, 197] width 652 height 31
click at [485, 171] on span "ansar alsharia" at bounding box center [687, 167] width 621 height 12
click at [459, 346] on span "ansra alsharia" at bounding box center [687, 352] width 621 height 12
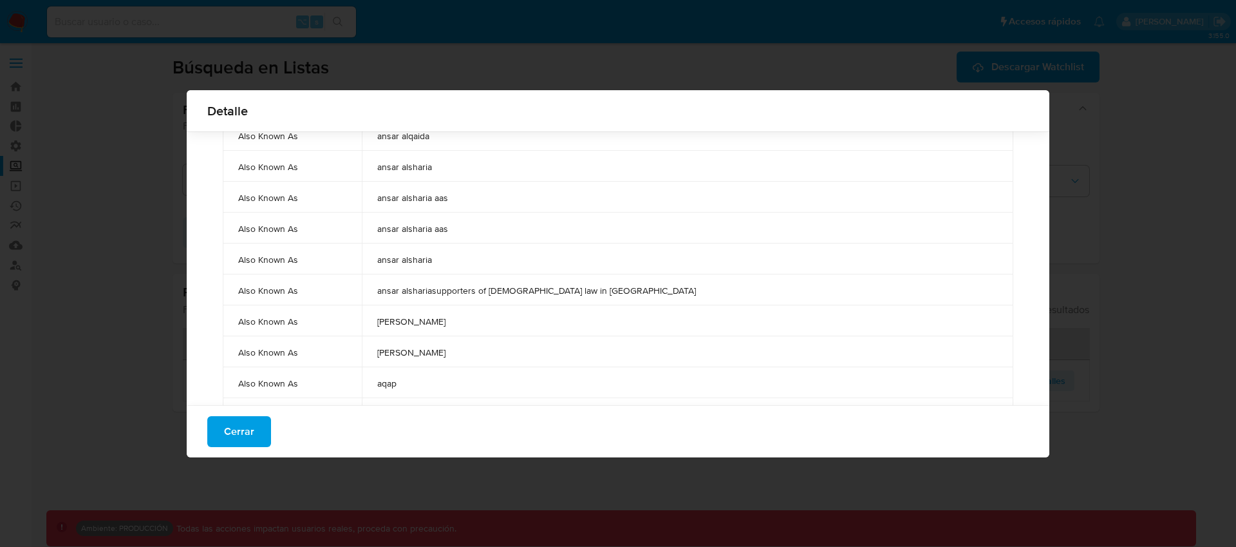
click at [459, 346] on span "ansra alsharia" at bounding box center [687, 352] width 621 height 12
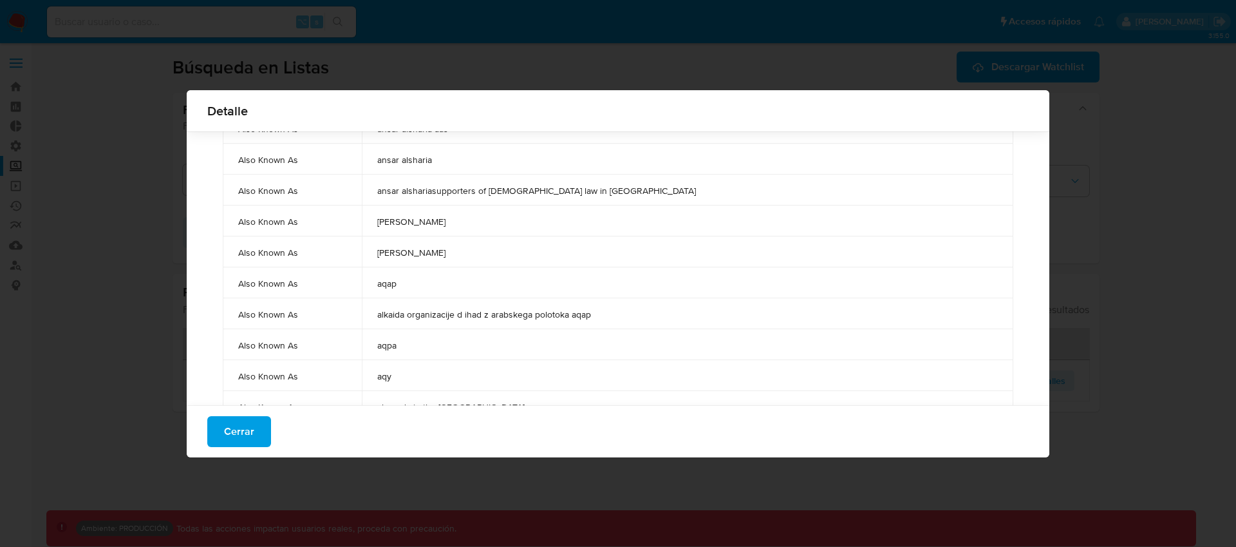
click at [446, 343] on td "aqpa" at bounding box center [688, 344] width 652 height 31
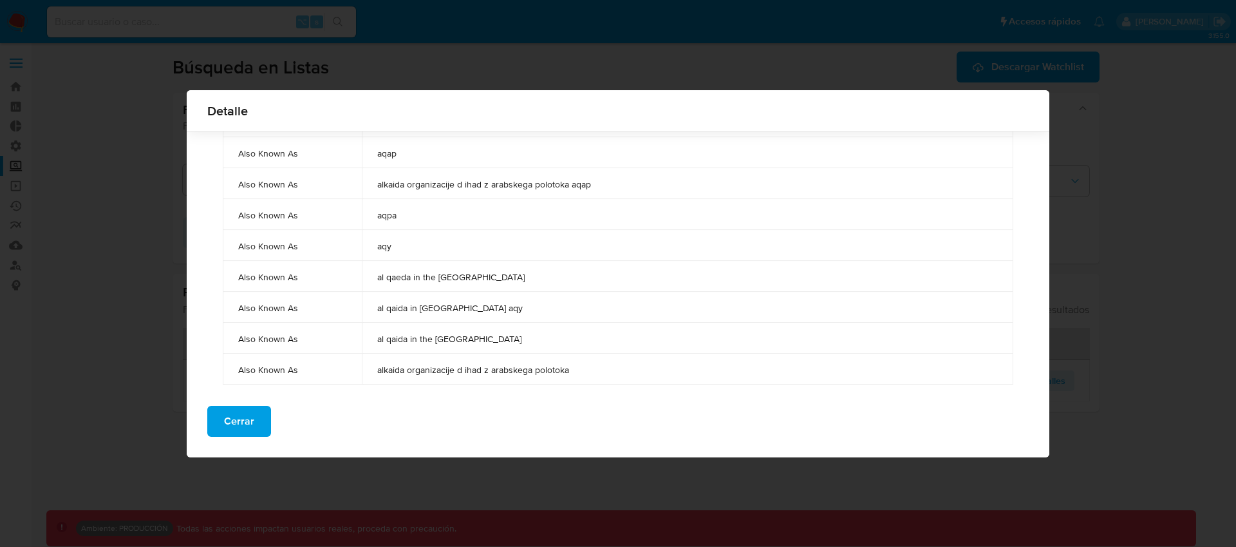
scroll to position [1499, 0]
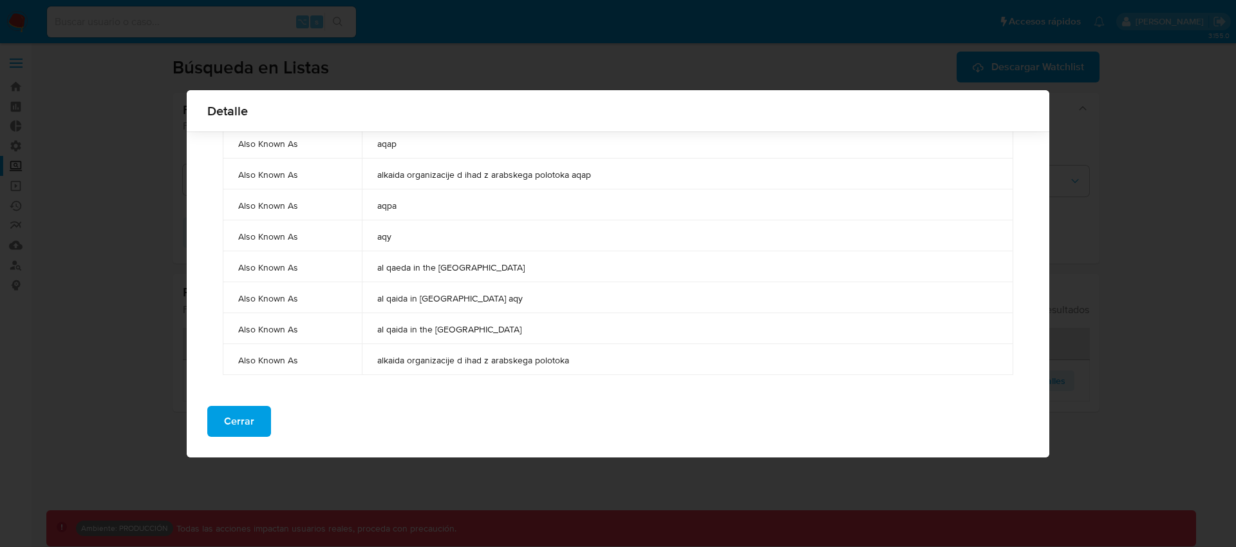
click at [518, 362] on span "alkaida organizacije d ihad z arabskega polotoka" at bounding box center [687, 360] width 621 height 12
click at [559, 364] on span "alkaida organizacije d ihad z arabskega polotoka" at bounding box center [687, 360] width 621 height 12
click at [639, 361] on span "alkaida organizacije d ihad z arabskega polotoka" at bounding box center [687, 360] width 621 height 12
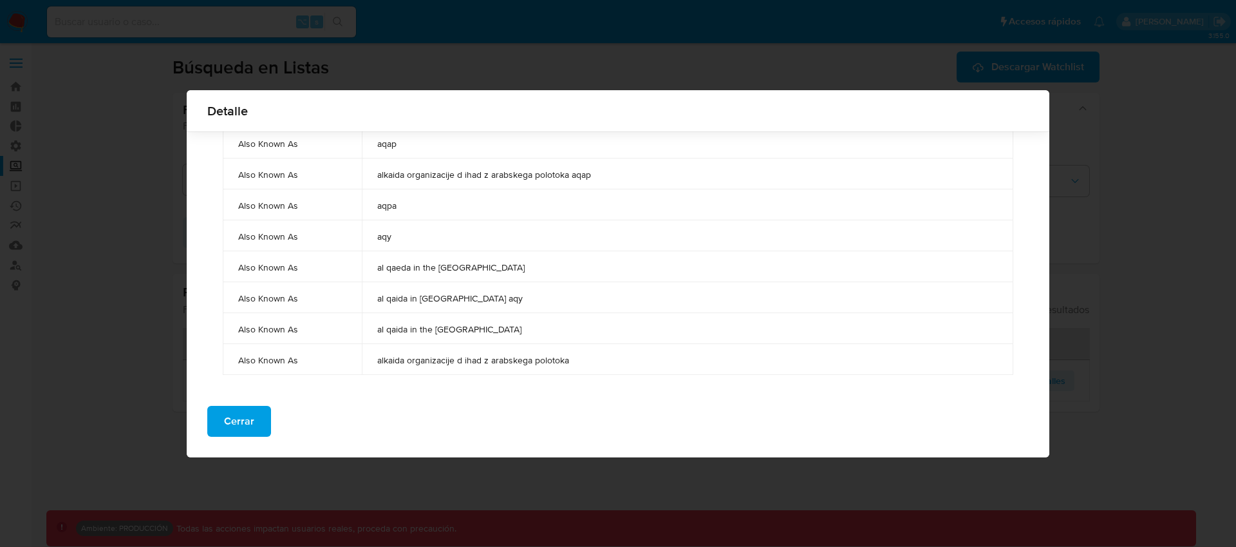
click at [639, 361] on span "alkaida organizacije d ihad z arabskega polotoka" at bounding box center [687, 360] width 621 height 12
click at [225, 419] on span "Cerrar" at bounding box center [239, 421] width 30 height 28
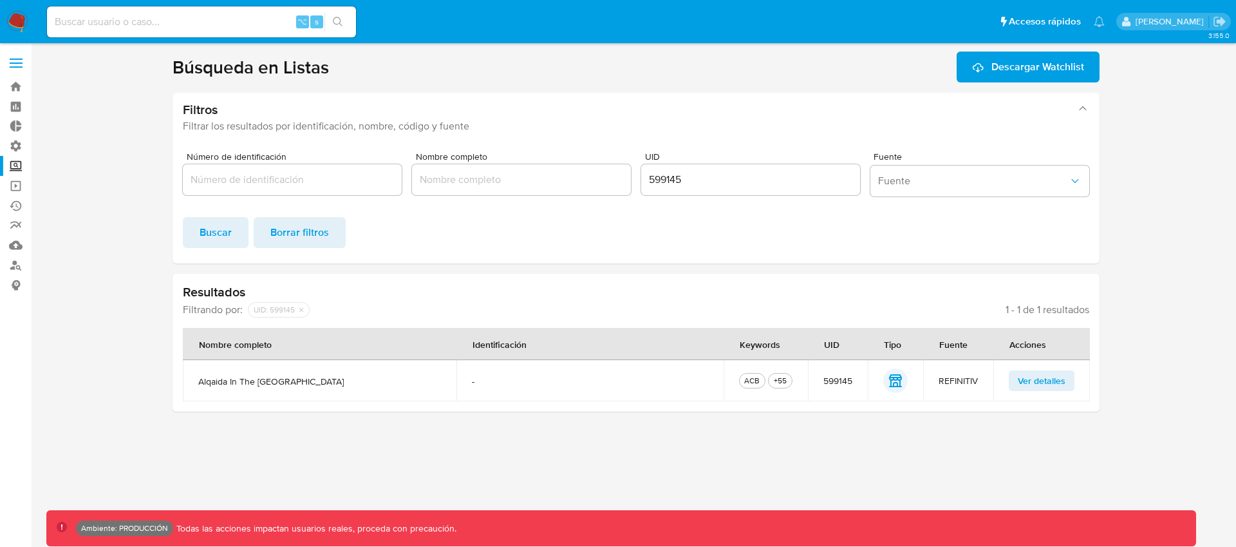
click at [1053, 384] on span "Ver detalles" at bounding box center [1042, 380] width 48 height 18
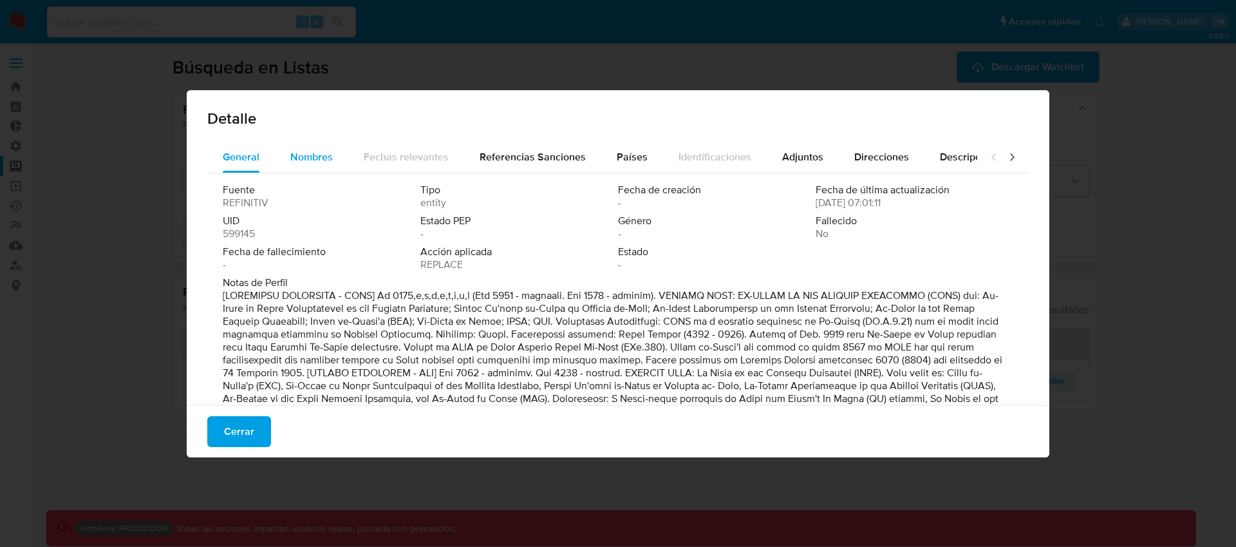
click at [317, 162] on span "Nombres" at bounding box center [311, 156] width 42 height 15
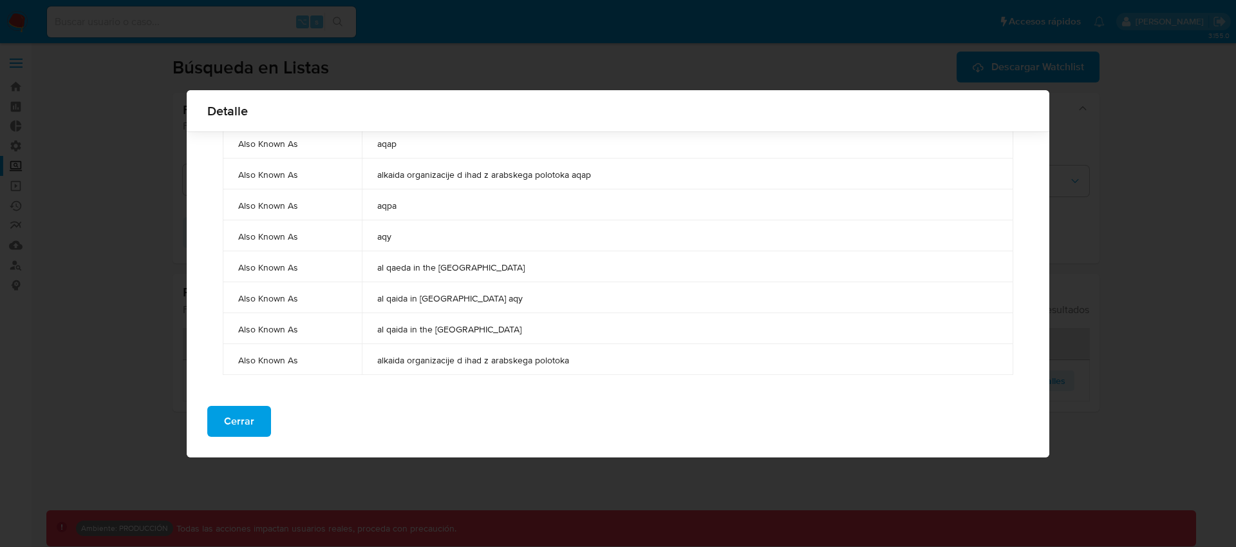
click at [695, 323] on span "al qaida in the arabian peninsula aqap" at bounding box center [687, 329] width 621 height 12
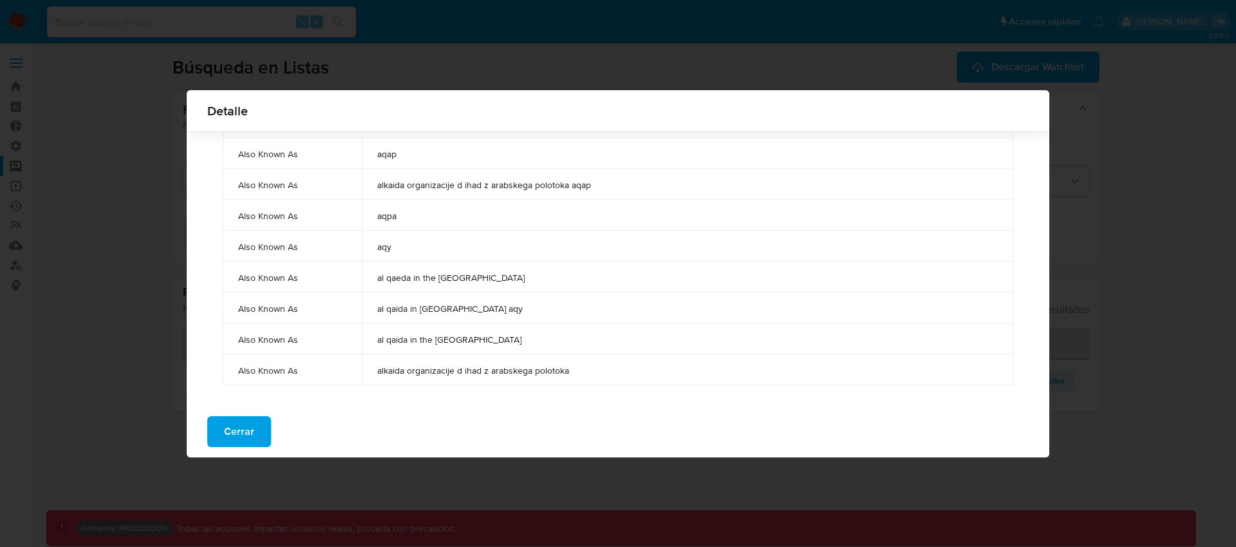
scroll to position [1161, 0]
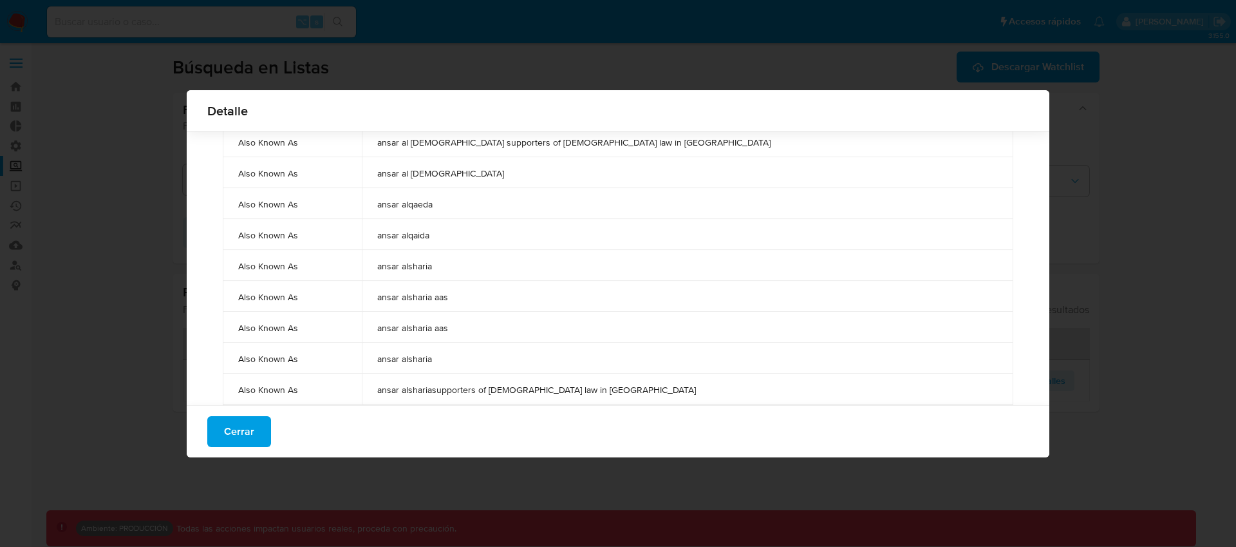
click at [856, 256] on td "ansar alsharia" at bounding box center [688, 265] width 652 height 31
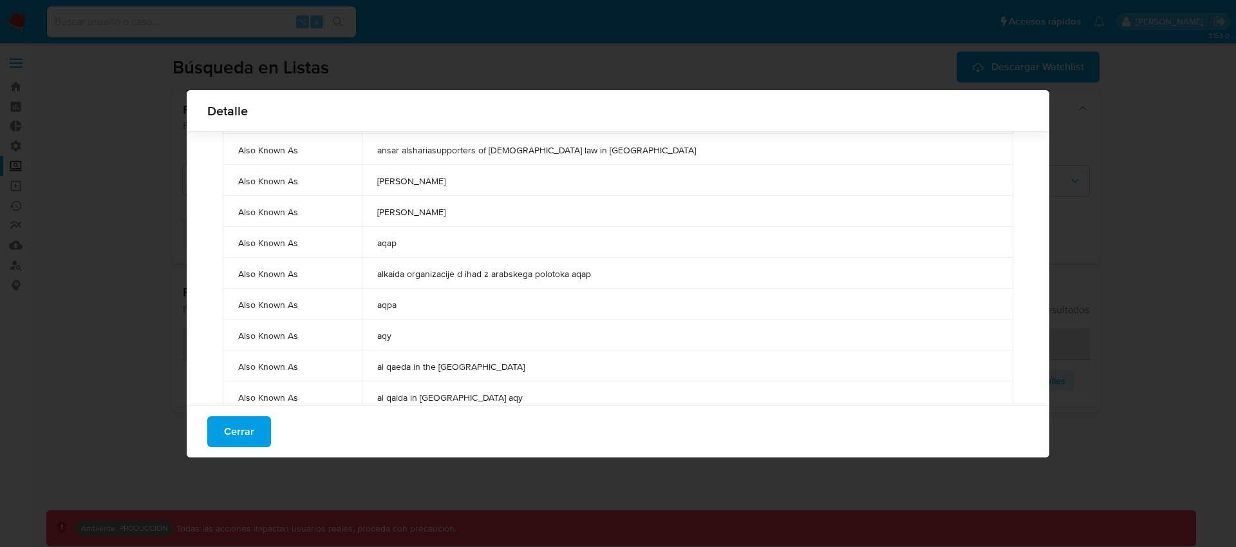
click at [234, 436] on span "Cerrar" at bounding box center [239, 431] width 30 height 28
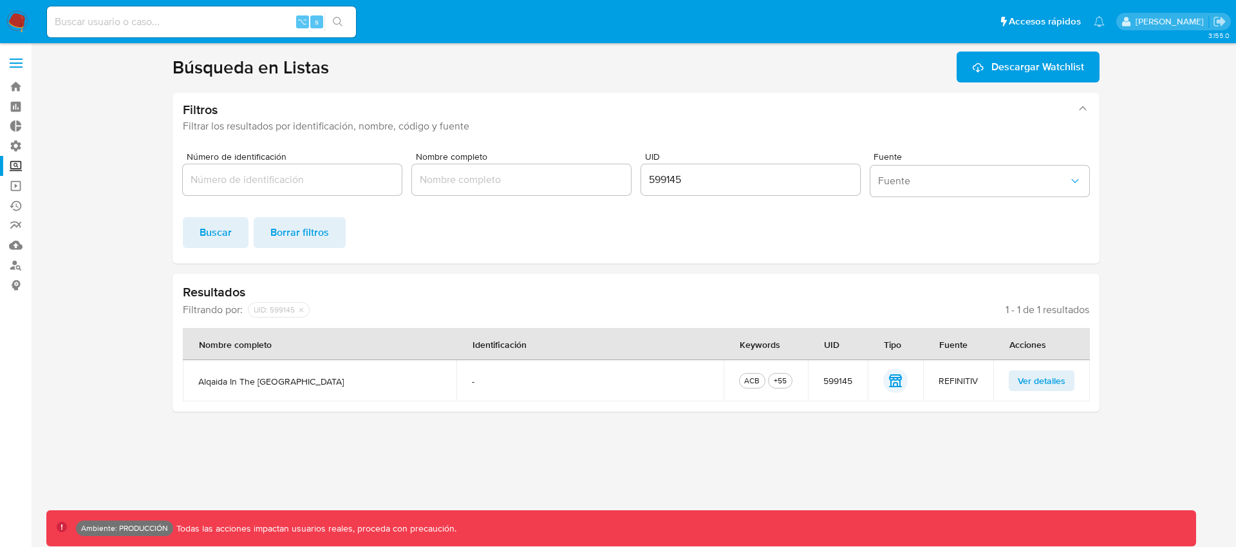
click at [655, 186] on input "599145" at bounding box center [750, 179] width 219 height 17
paste input "594262"
paste input "UID"
type input "594262"
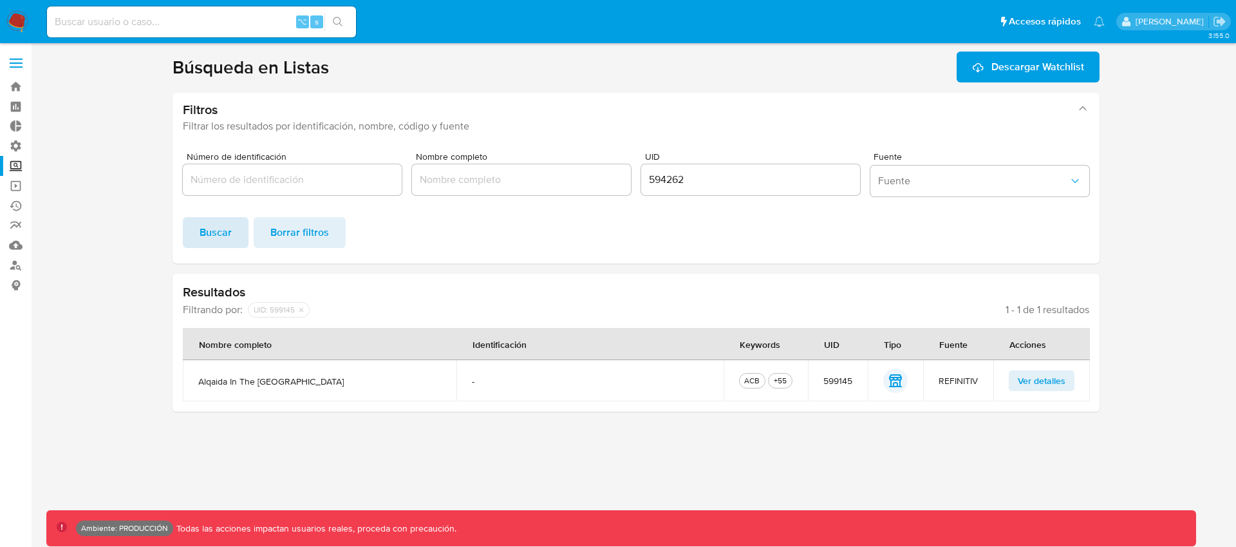
click at [213, 239] on span "Buscar" at bounding box center [216, 232] width 32 height 28
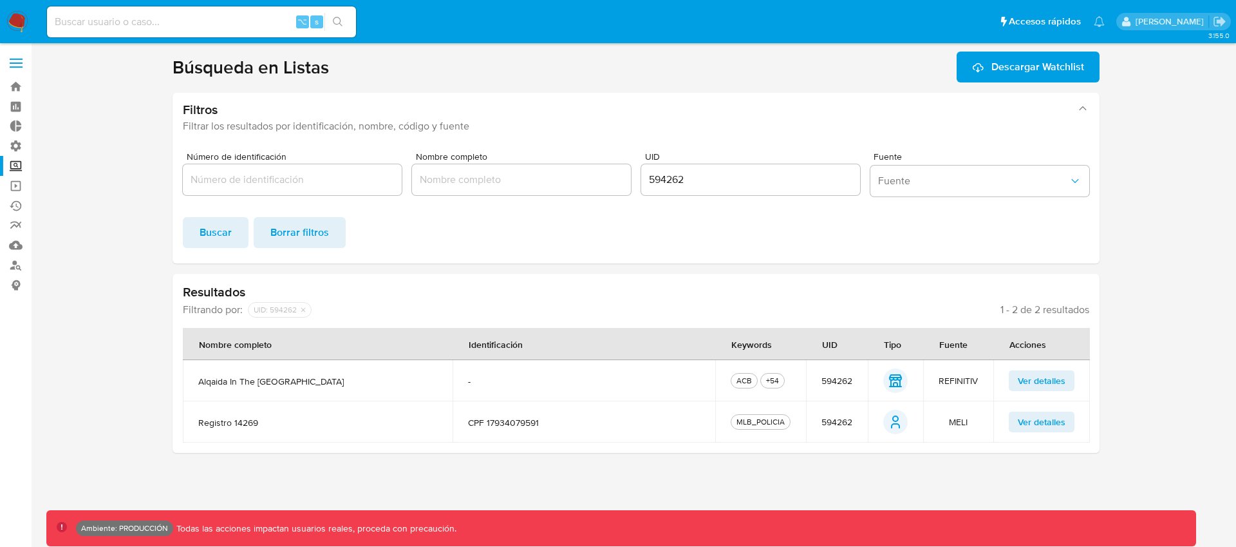
click at [1068, 382] on button "Ver detalles" at bounding box center [1042, 380] width 66 height 21
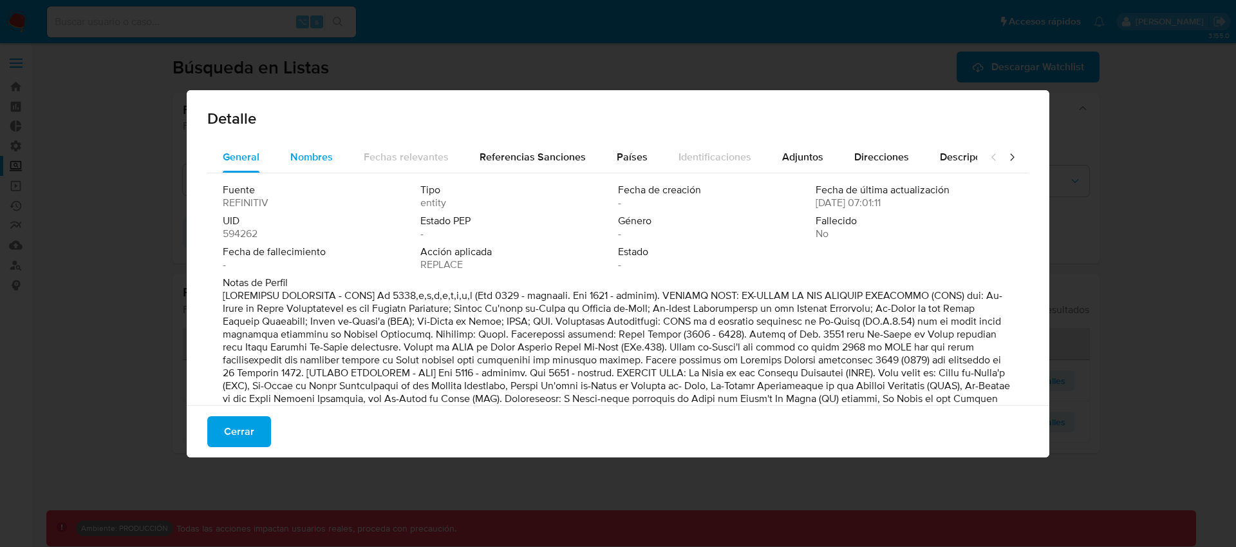
click at [316, 154] on span "Nombres" at bounding box center [311, 156] width 42 height 15
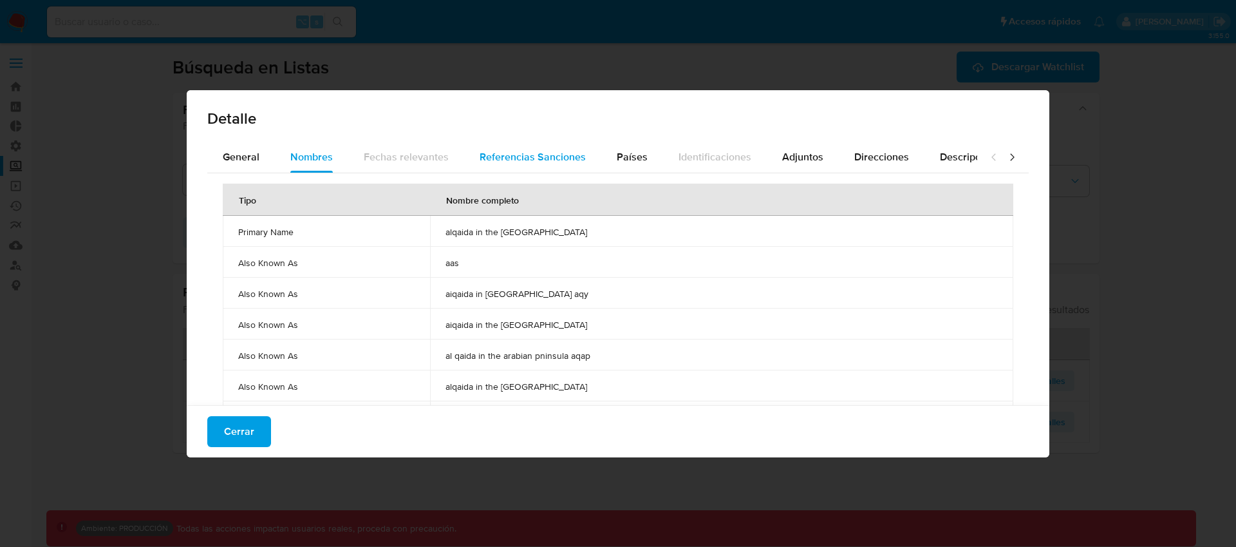
click at [568, 160] on span "Referencias Sanciones" at bounding box center [533, 156] width 106 height 15
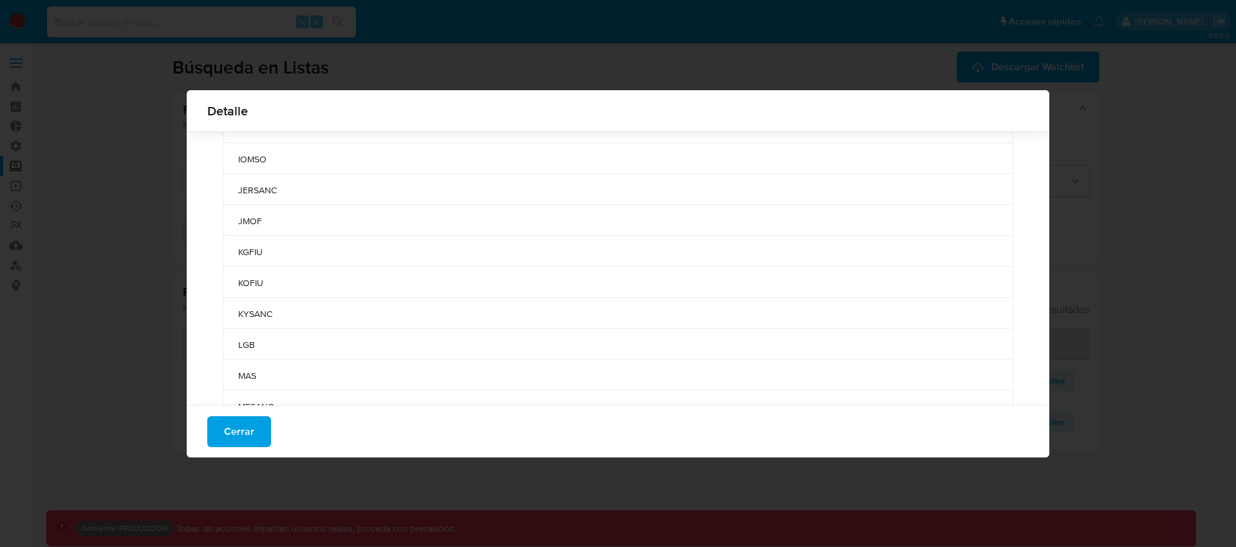
scroll to position [834, 0]
click at [251, 254] on span "LGB" at bounding box center [618, 253] width 760 height 12
click at [250, 232] on span "SECO" at bounding box center [618, 229] width 760 height 12
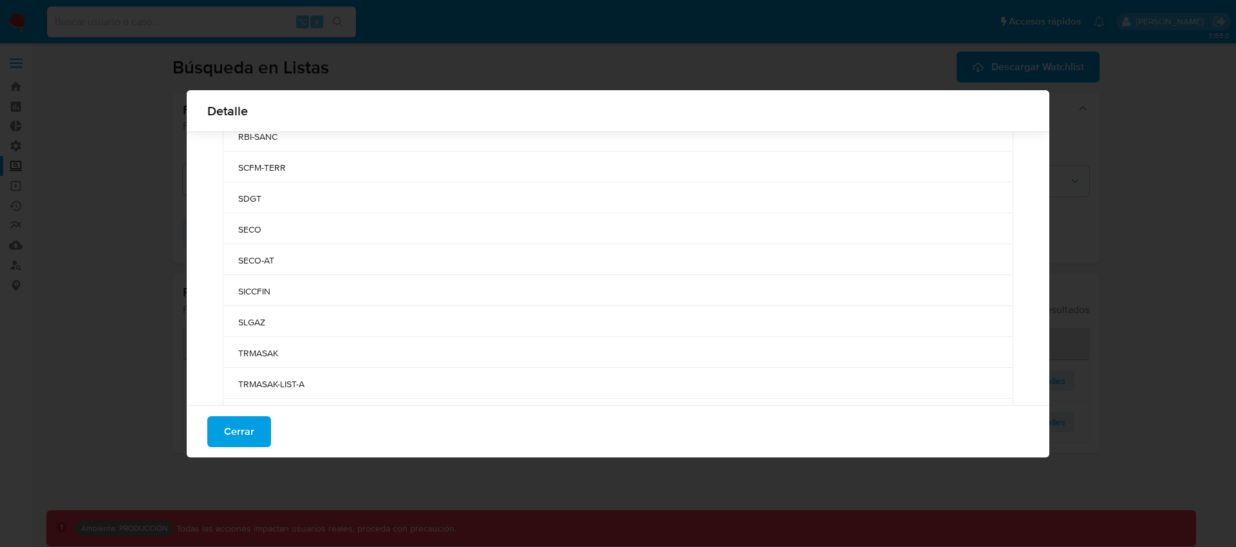
click at [250, 232] on span "SECO" at bounding box center [618, 229] width 760 height 12
click at [249, 429] on span "Cerrar" at bounding box center [239, 431] width 30 height 28
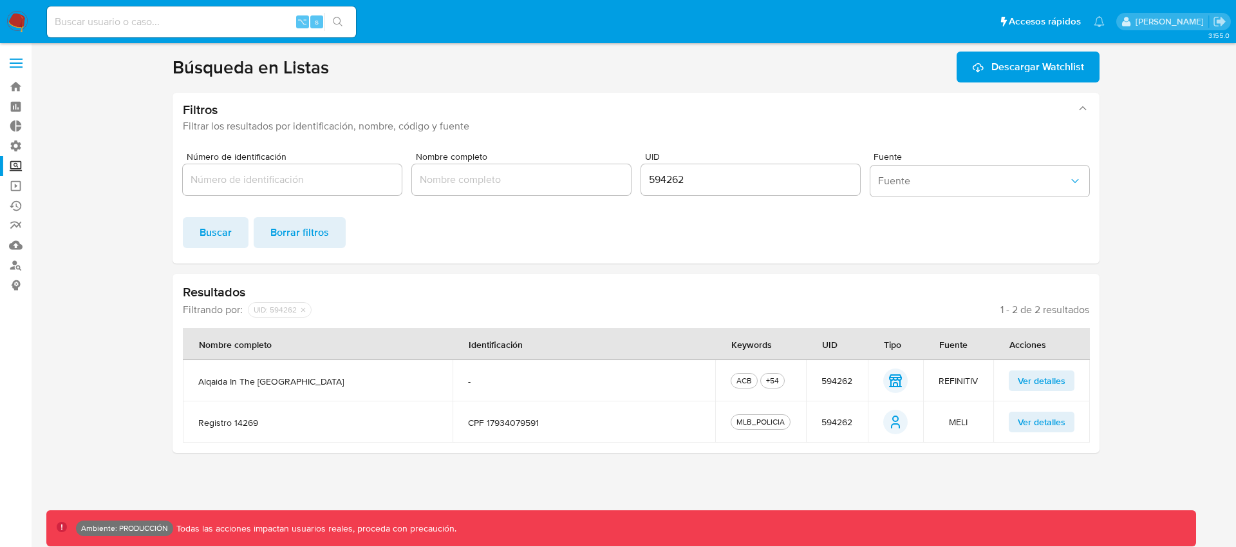
click at [1037, 379] on span "Ver detalles" at bounding box center [1042, 380] width 48 height 18
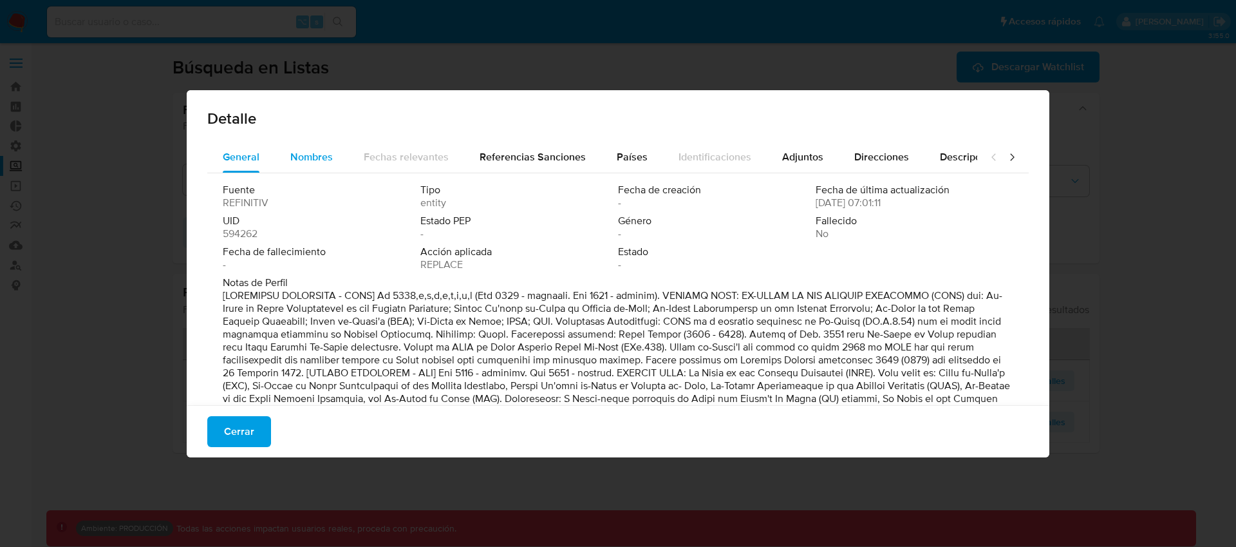
click at [300, 162] on span "Nombres" at bounding box center [311, 156] width 42 height 15
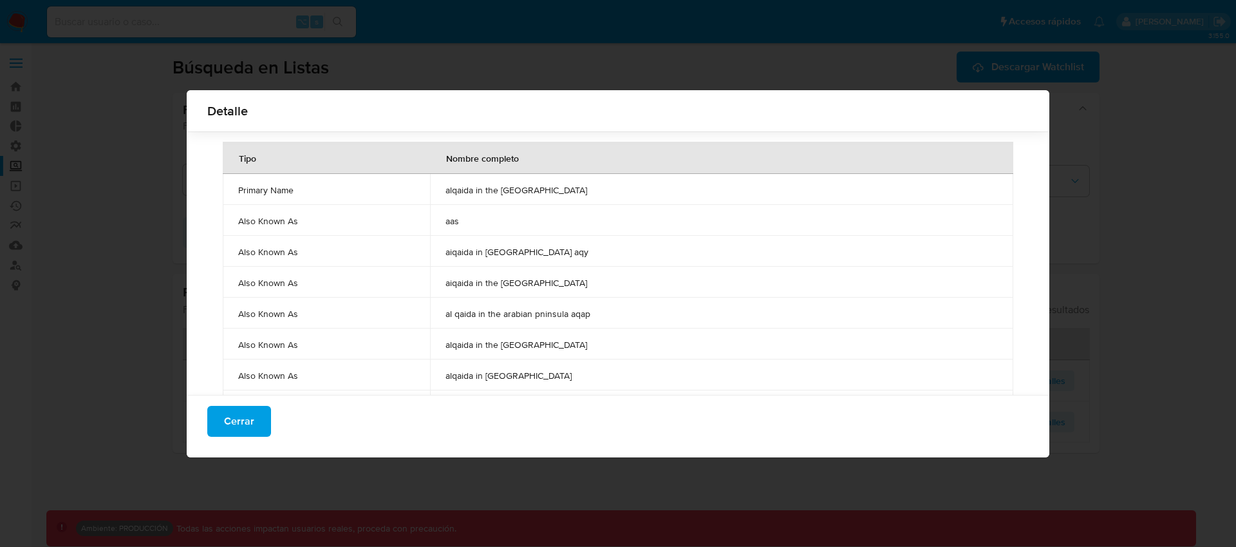
scroll to position [1057, 0]
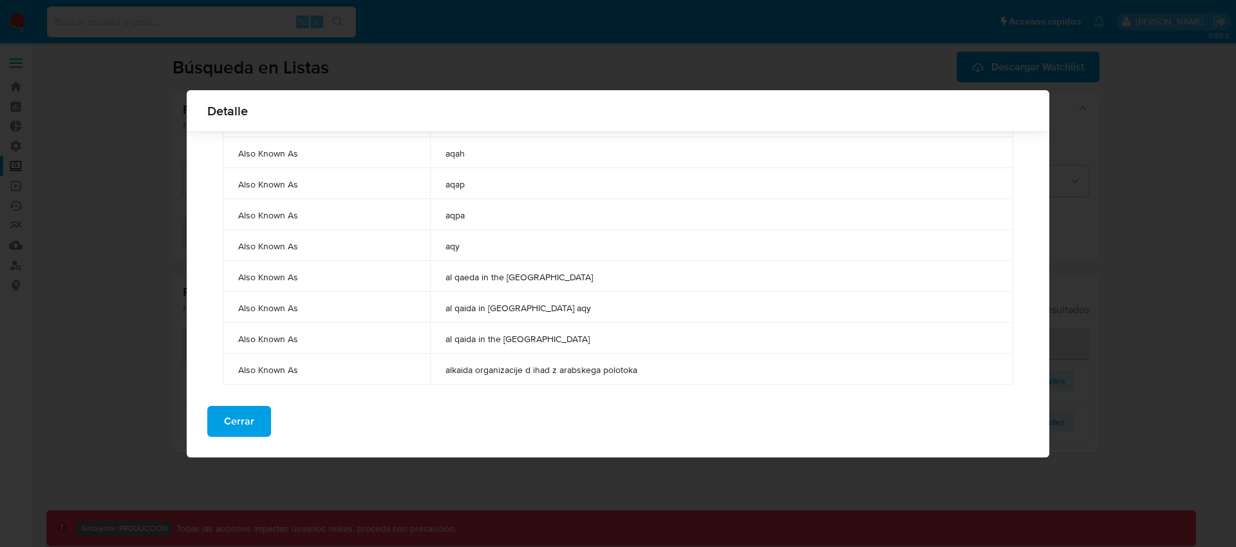
click at [240, 430] on span "Cerrar" at bounding box center [239, 421] width 30 height 28
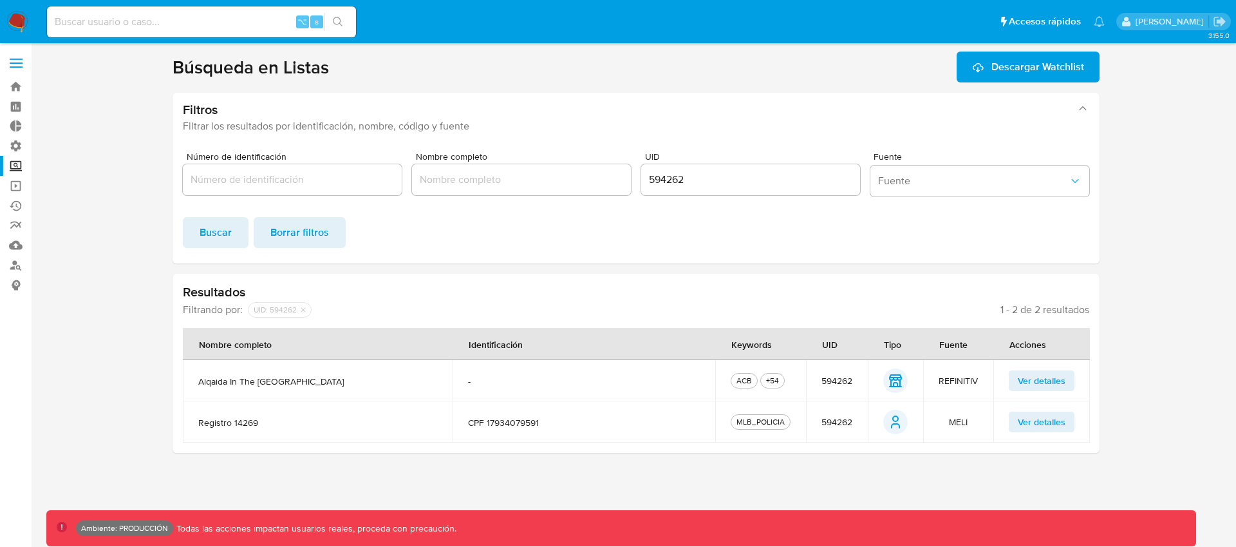
click at [295, 384] on span "alqaida in the arabian peninsula" at bounding box center [317, 381] width 239 height 12
click at [1055, 376] on span "Ver detalles" at bounding box center [1042, 380] width 48 height 18
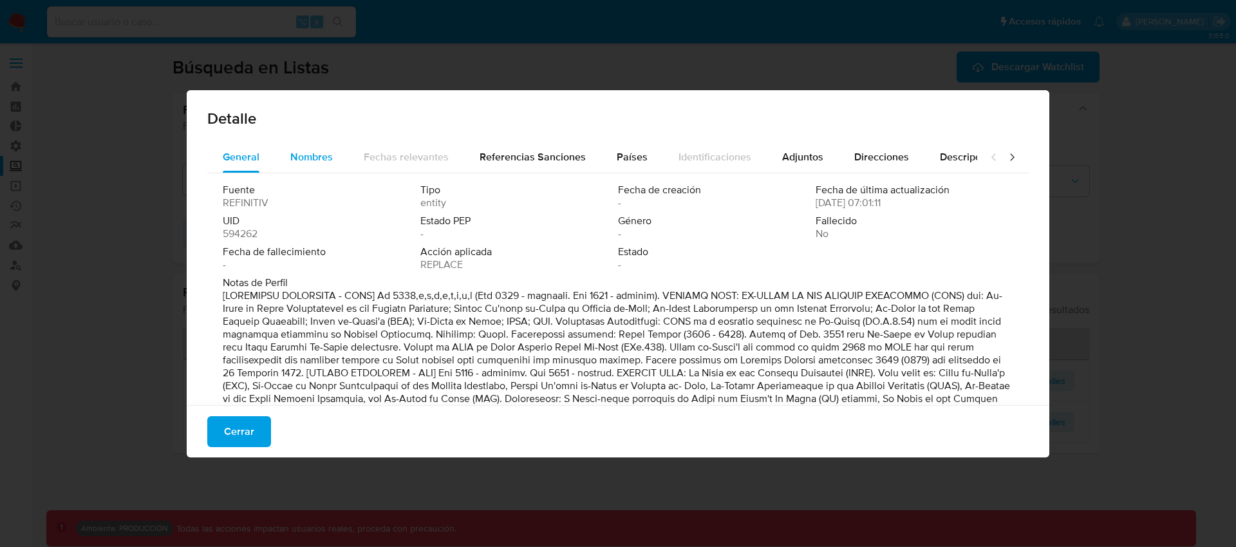
click at [303, 158] on span "Nombres" at bounding box center [311, 156] width 42 height 15
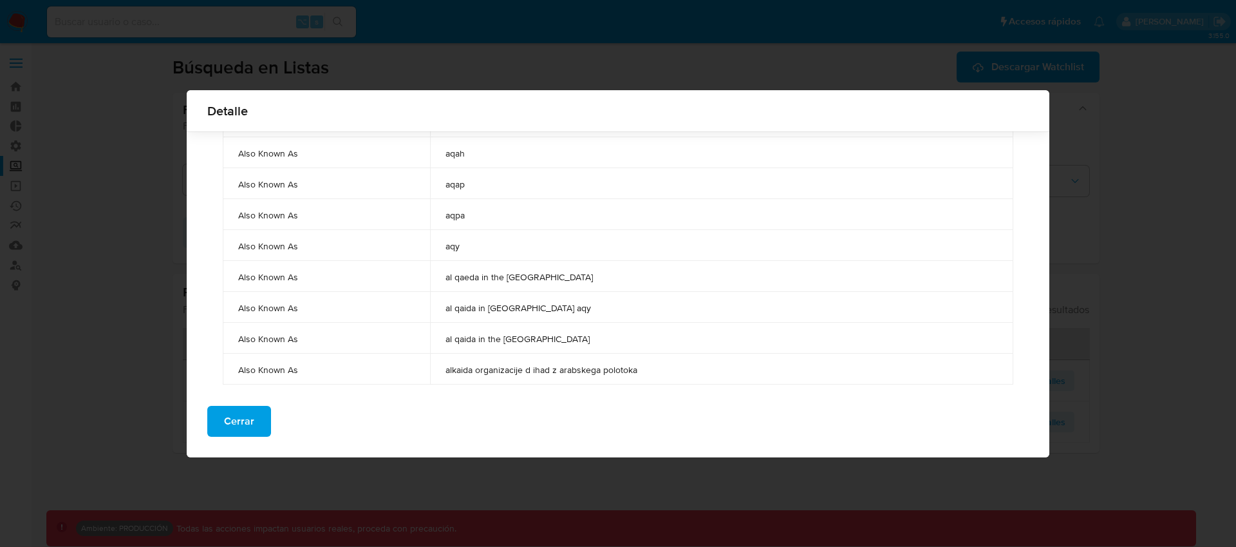
scroll to position [1067, 0]
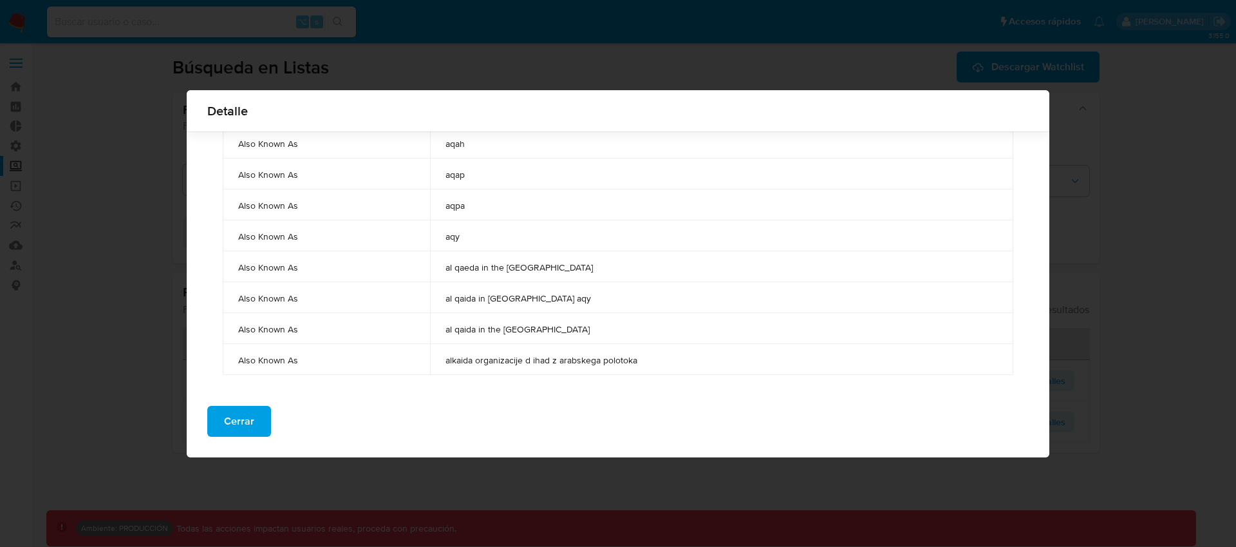
click at [593, 348] on td "alkaida organizacije d ihad z arabskega polotoka" at bounding box center [721, 359] width 583 height 31
drag, startPoint x: 641, startPoint y: 362, endPoint x: 439, endPoint y: 355, distance: 202.3
click at [439, 355] on td "alkaida organizacije d ihad z arabskega polotoka" at bounding box center [721, 359] width 583 height 31
click at [520, 395] on div "Cerrar" at bounding box center [618, 426] width 863 height 62
click at [467, 362] on span "alkaida organizacije d ihad z arabskega polotoka" at bounding box center [722, 360] width 552 height 12
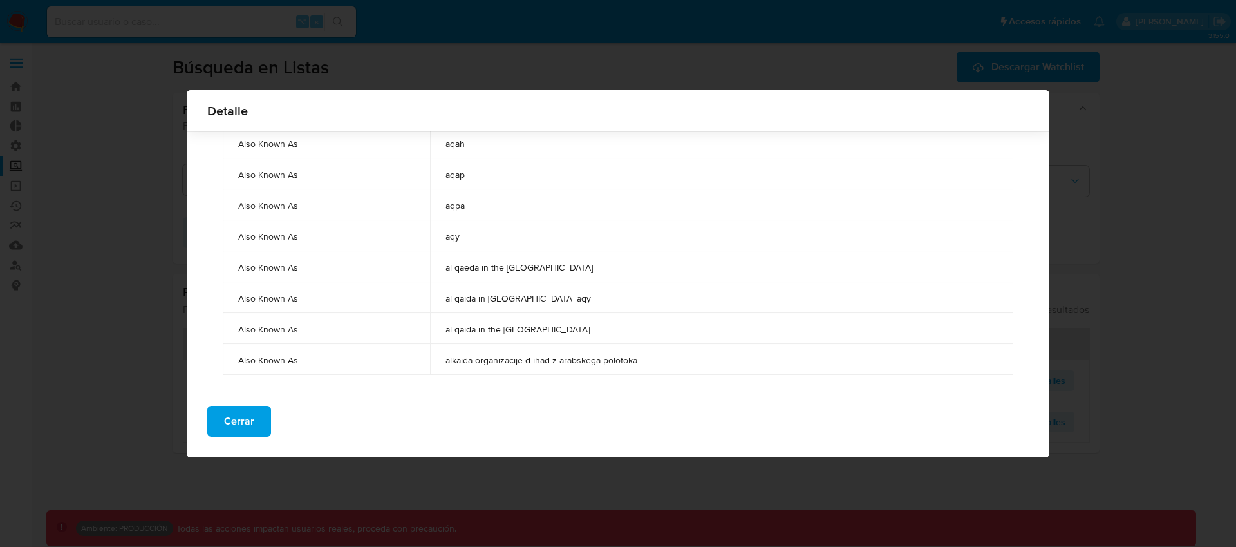
click at [467, 362] on span "alkaida organizacije d ihad z arabskega polotoka" at bounding box center [722, 360] width 552 height 12
drag, startPoint x: 521, startPoint y: 362, endPoint x: 451, endPoint y: 362, distance: 70.2
click at [451, 362] on td "alkaida organizacije d ihad z arabskega polotoka" at bounding box center [721, 359] width 583 height 31
click at [760, 265] on span "al qaeda in the arabian peninsula aqap" at bounding box center [722, 267] width 552 height 12
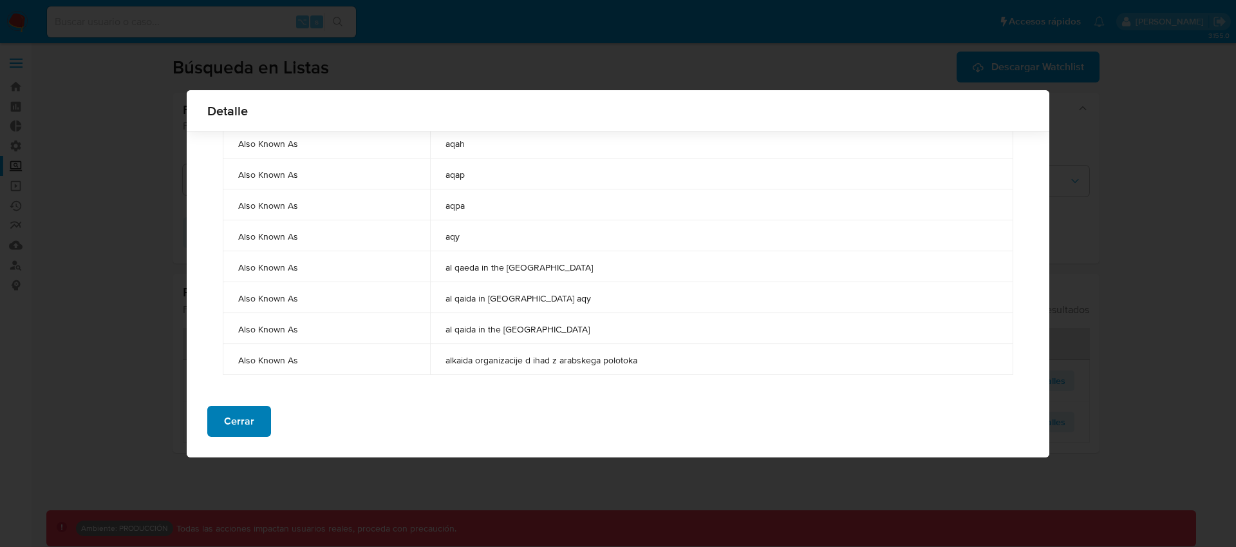
click at [230, 424] on span "Cerrar" at bounding box center [239, 421] width 30 height 28
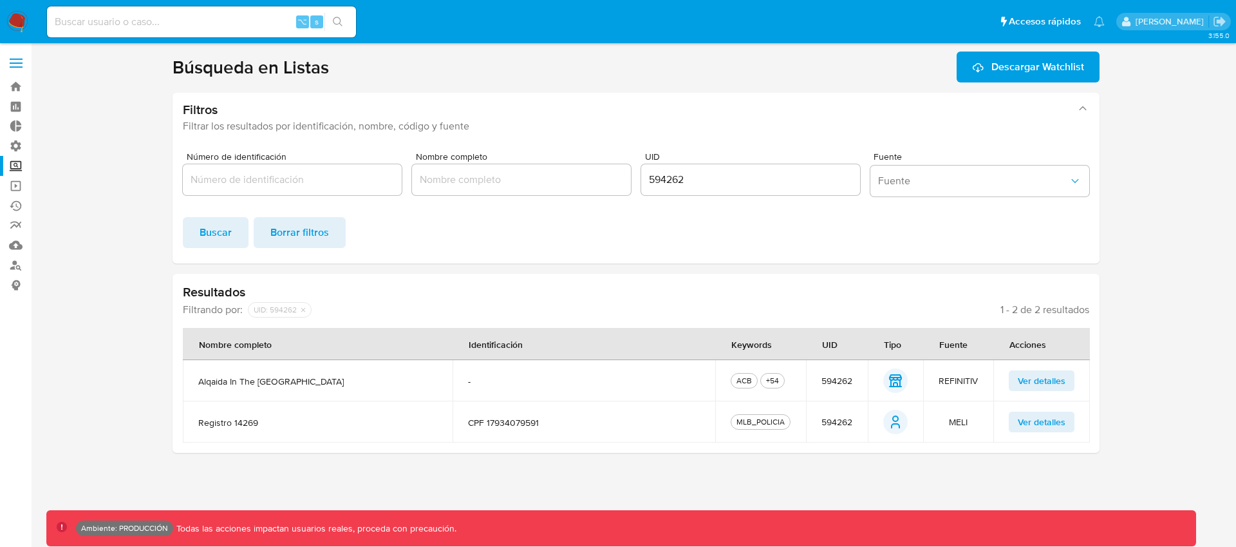
click at [521, 194] on div at bounding box center [521, 179] width 219 height 31
click at [527, 182] on input "Nombre completo" at bounding box center [521, 179] width 219 height 17
paste input "Hazim"
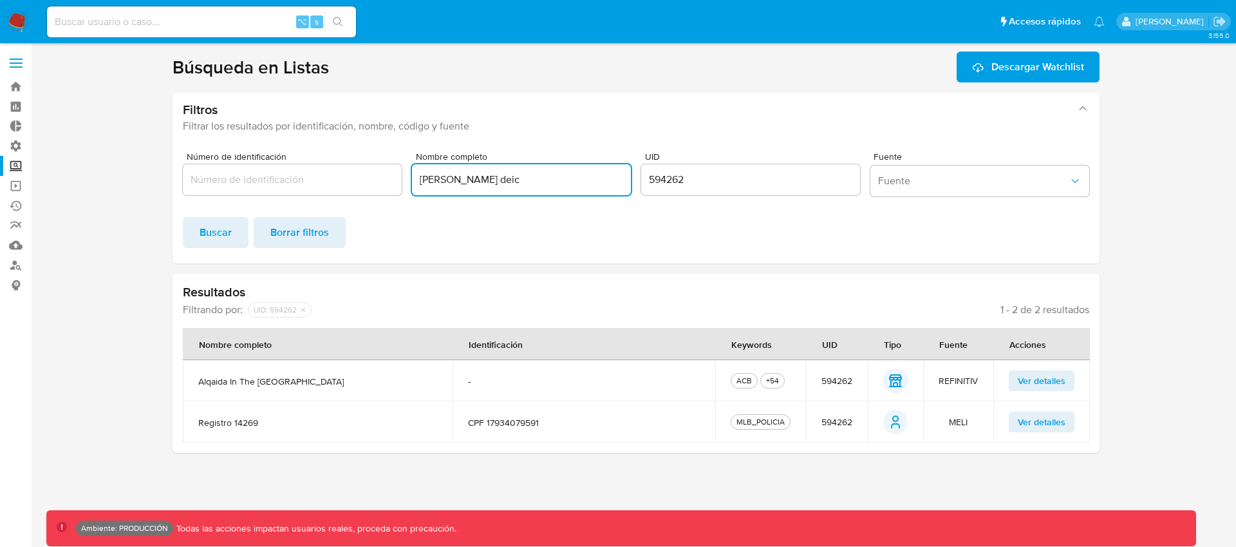
type input "Hazim deic"
click at [724, 175] on input "594262" at bounding box center [750, 179] width 219 height 17
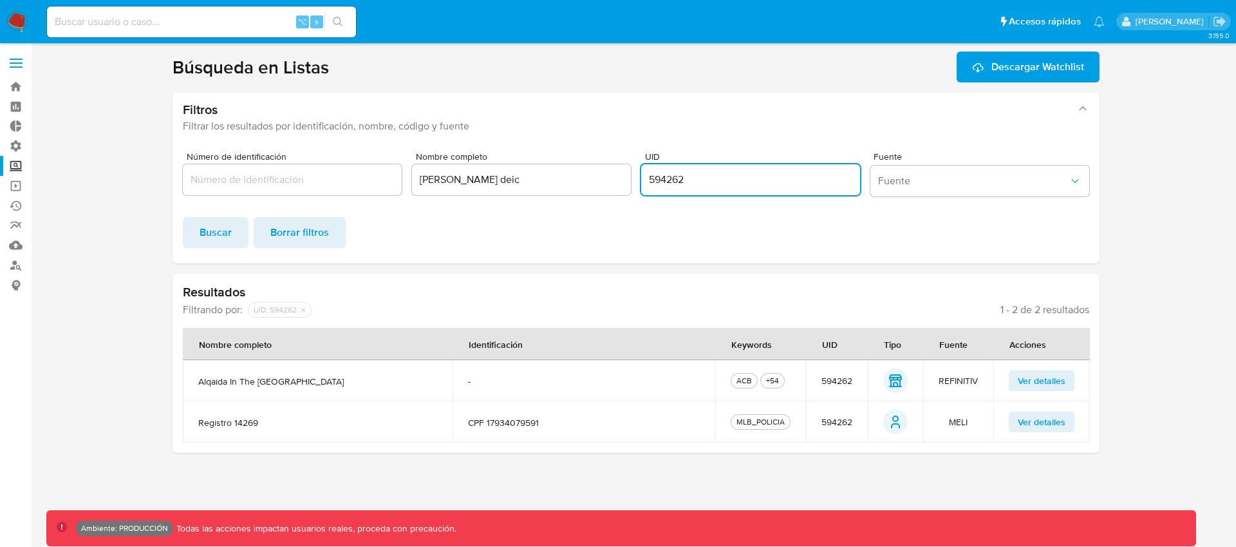
click at [724, 175] on input "594262" at bounding box center [750, 179] width 219 height 17
click at [221, 236] on span "Buscar" at bounding box center [216, 232] width 32 height 28
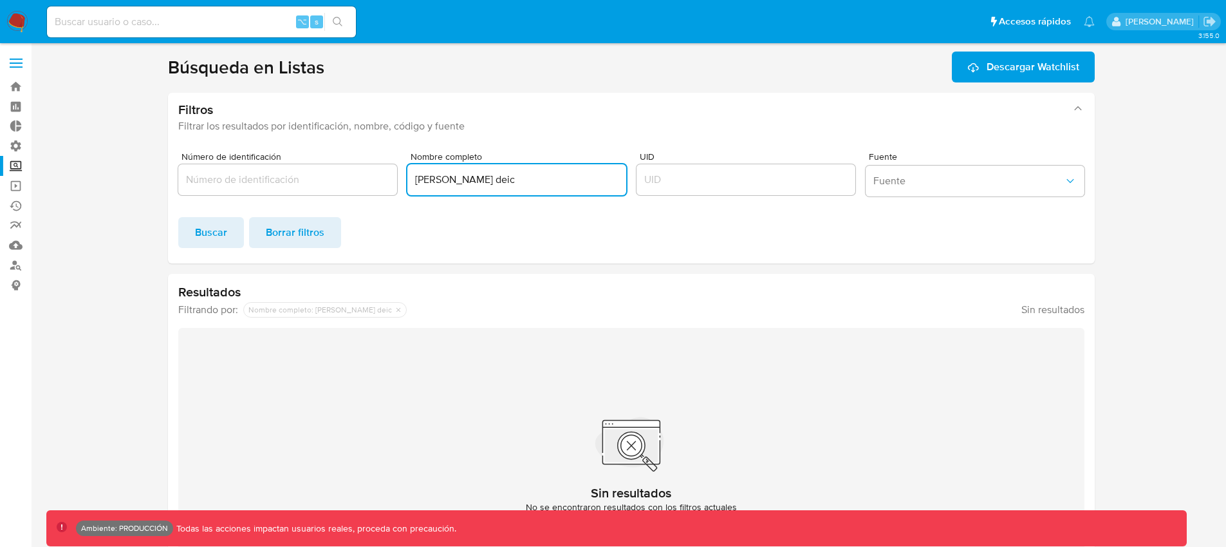
click at [473, 179] on input "Hazim deic" at bounding box center [517, 179] width 219 height 17
click at [10, 53] on label at bounding box center [16, 63] width 32 height 27
click at [0, 0] on input "checkbox" at bounding box center [0, 0] width 0 height 0
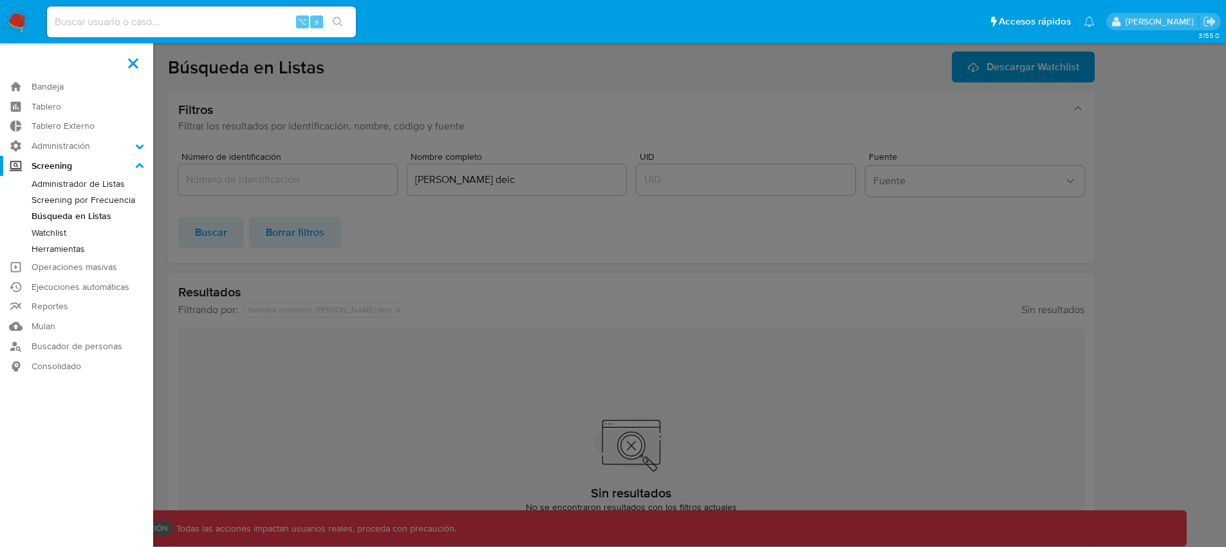
click at [59, 245] on link "Herramientas" at bounding box center [76, 249] width 153 height 16
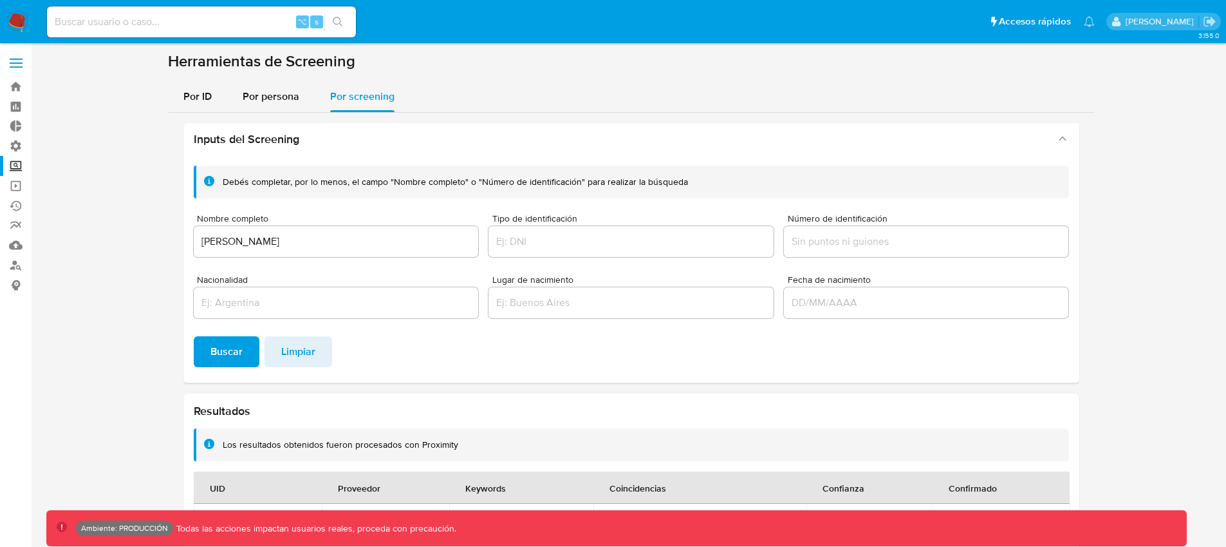
scroll to position [27, 0]
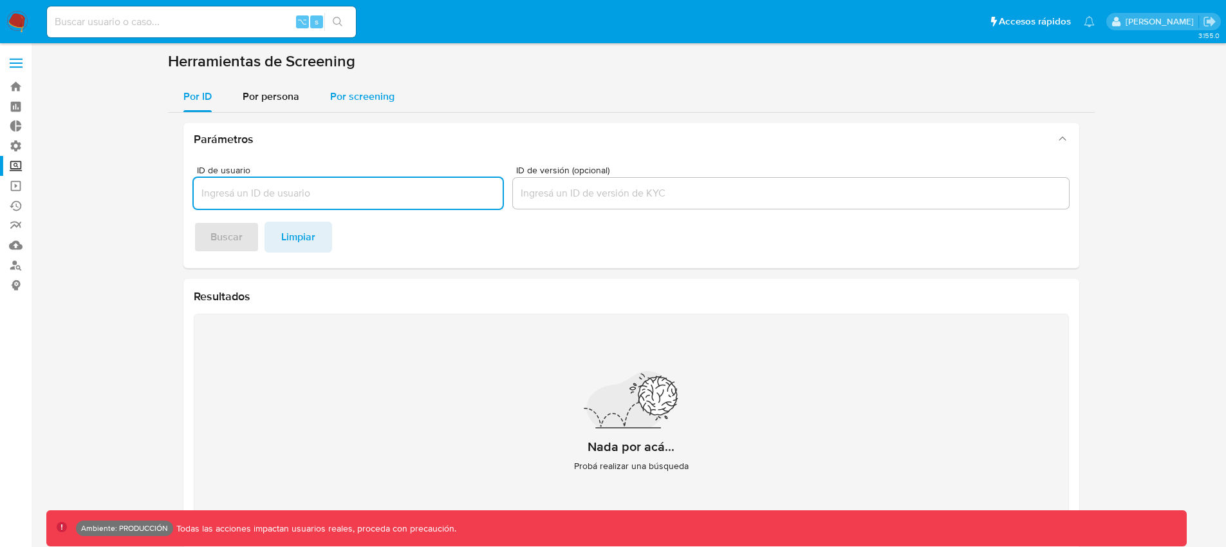
click at [357, 96] on span "Por screening" at bounding box center [362, 96] width 64 height 15
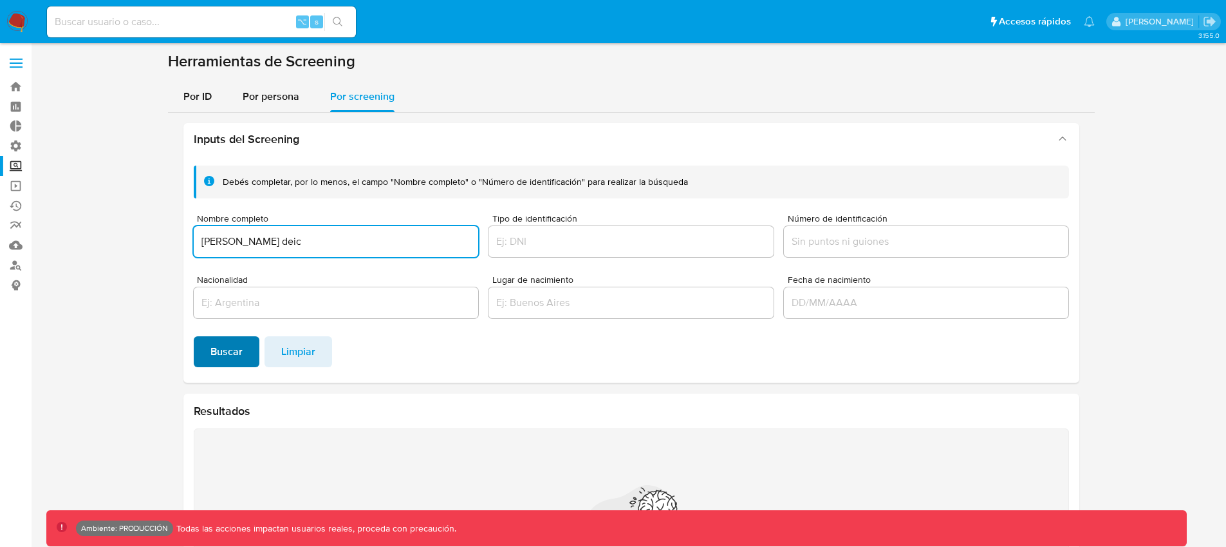
click at [223, 364] on span "Buscar" at bounding box center [227, 351] width 32 height 28
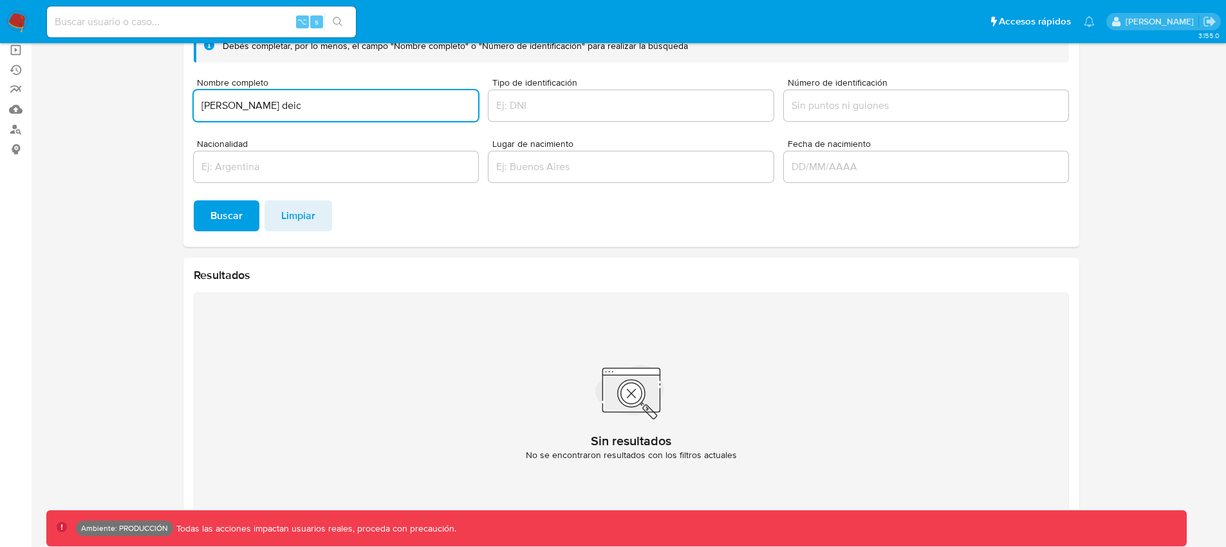
click at [243, 104] on input "[PERSON_NAME] deic" at bounding box center [336, 105] width 285 height 17
click at [194, 200] on button "Buscar" at bounding box center [227, 215] width 66 height 31
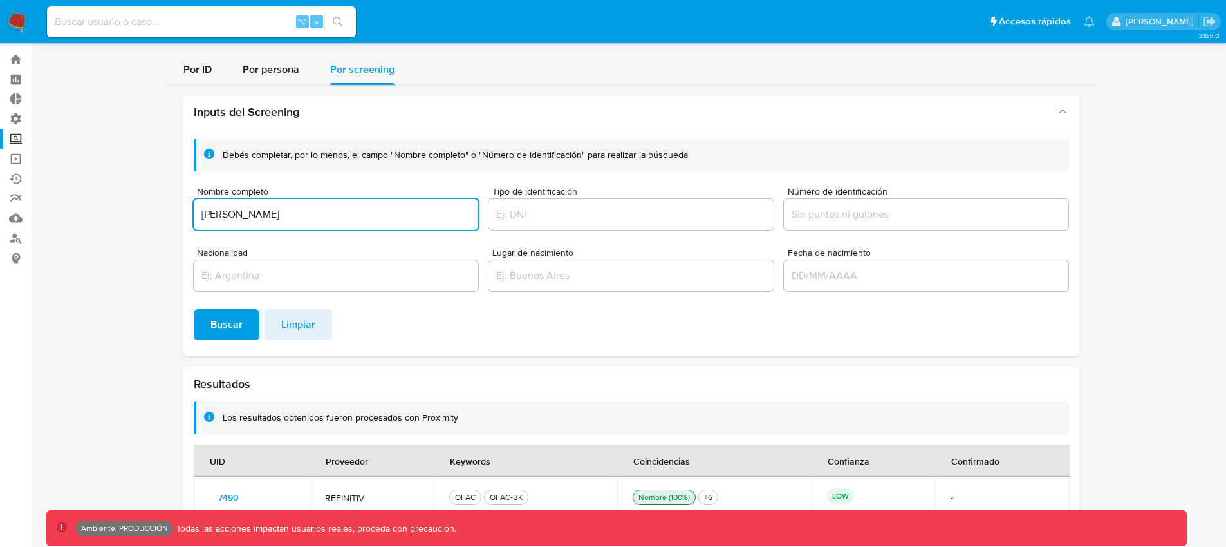
scroll to position [27, 0]
click at [194, 309] on button "Buscar" at bounding box center [227, 324] width 66 height 31
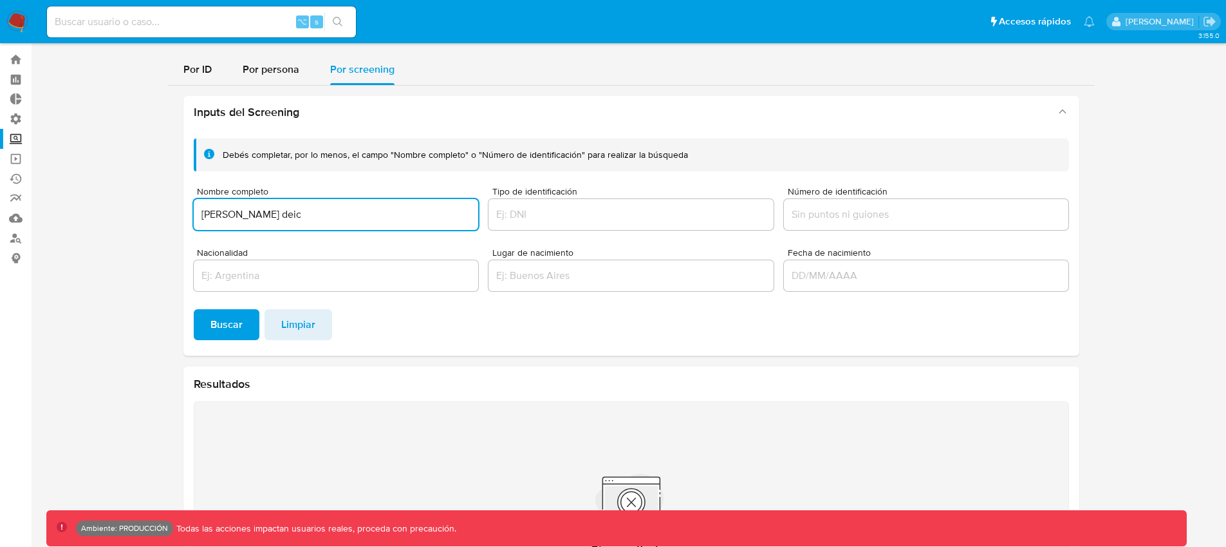
scroll to position [136, 0]
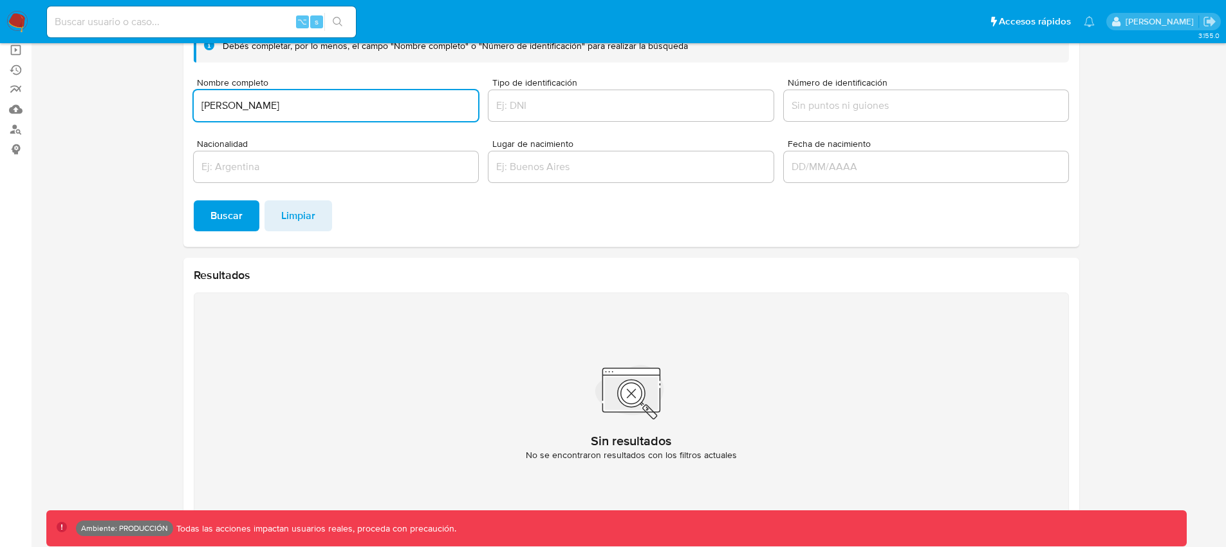
click at [194, 200] on button "Buscar" at bounding box center [227, 215] width 66 height 31
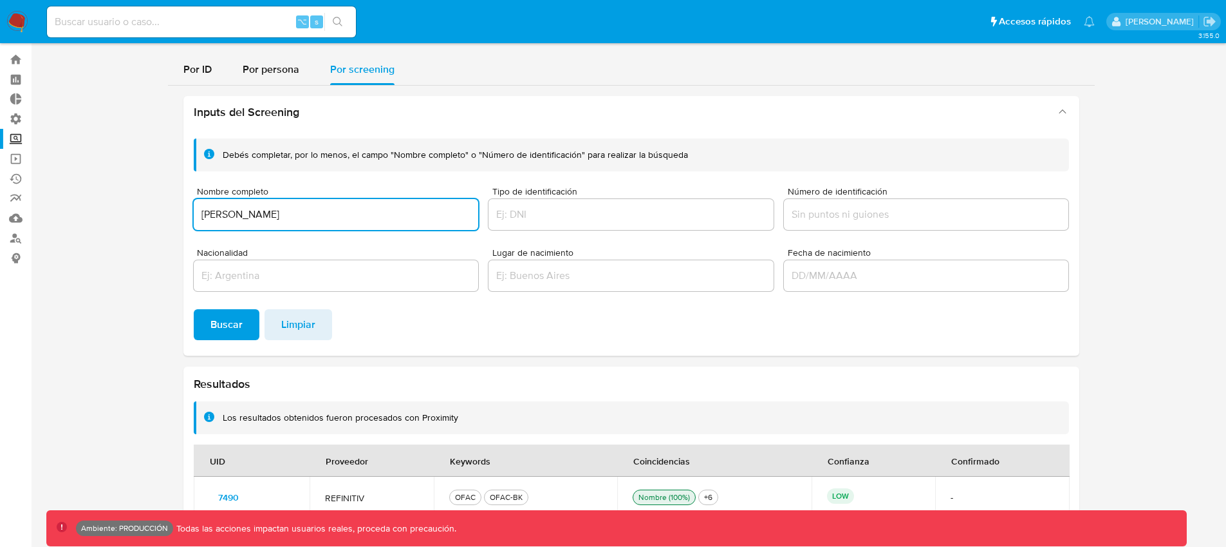
scroll to position [27, 0]
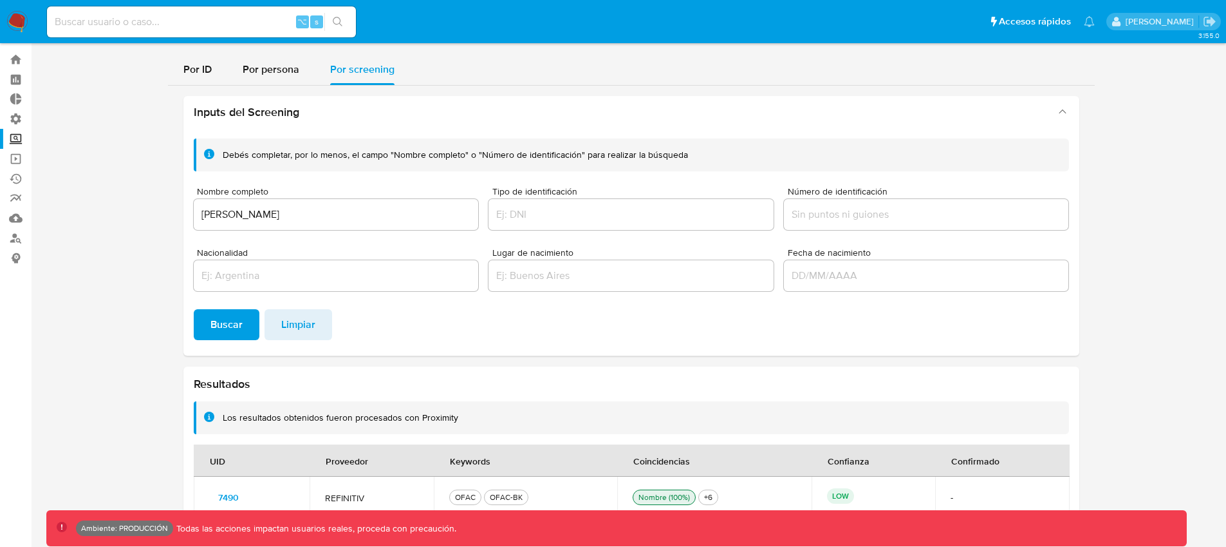
drag, startPoint x: 247, startPoint y: 498, endPoint x: 179, endPoint y: 471, distance: 73.4
click at [162, 497] on section at bounding box center [631, 281] width 1170 height 514
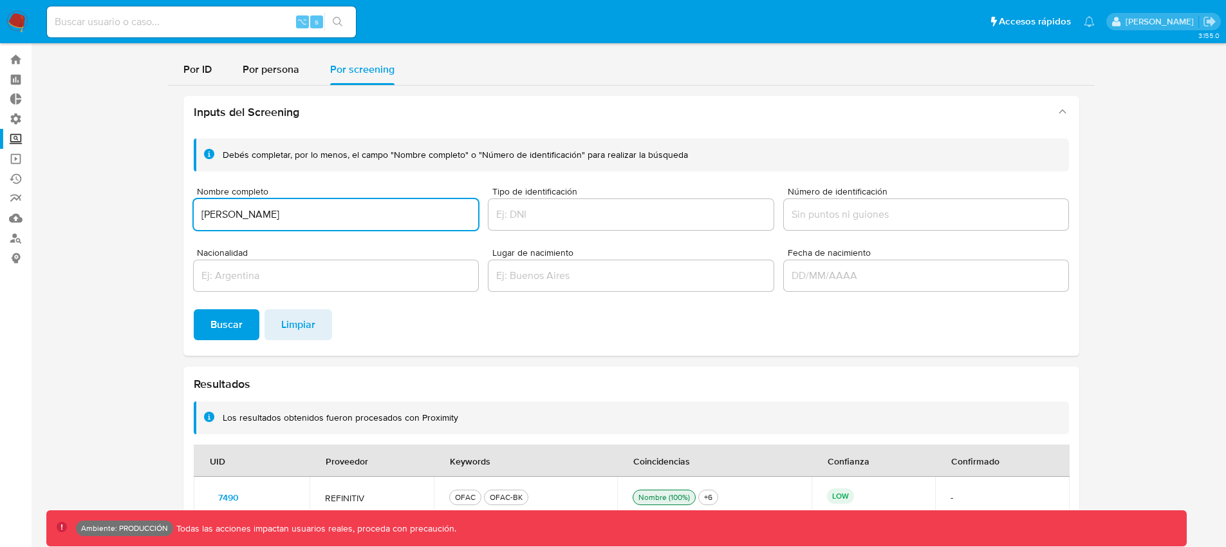
click at [222, 216] on input "[PERSON_NAME]" at bounding box center [336, 214] width 285 height 17
click at [222, 216] on input "Hazim delic" at bounding box center [336, 214] width 285 height 17
click at [231, 211] on input "Hazim delic" at bounding box center [336, 214] width 285 height 17
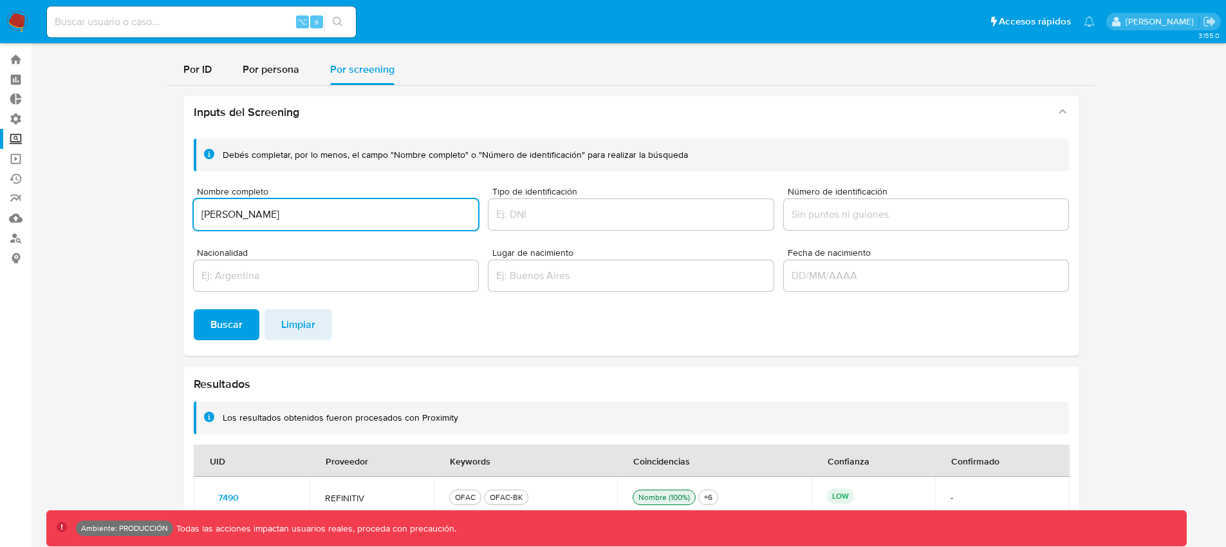
click at [214, 212] on input "Hajji Yusif" at bounding box center [336, 214] width 285 height 17
click at [194, 309] on button "Buscar" at bounding box center [227, 324] width 66 height 31
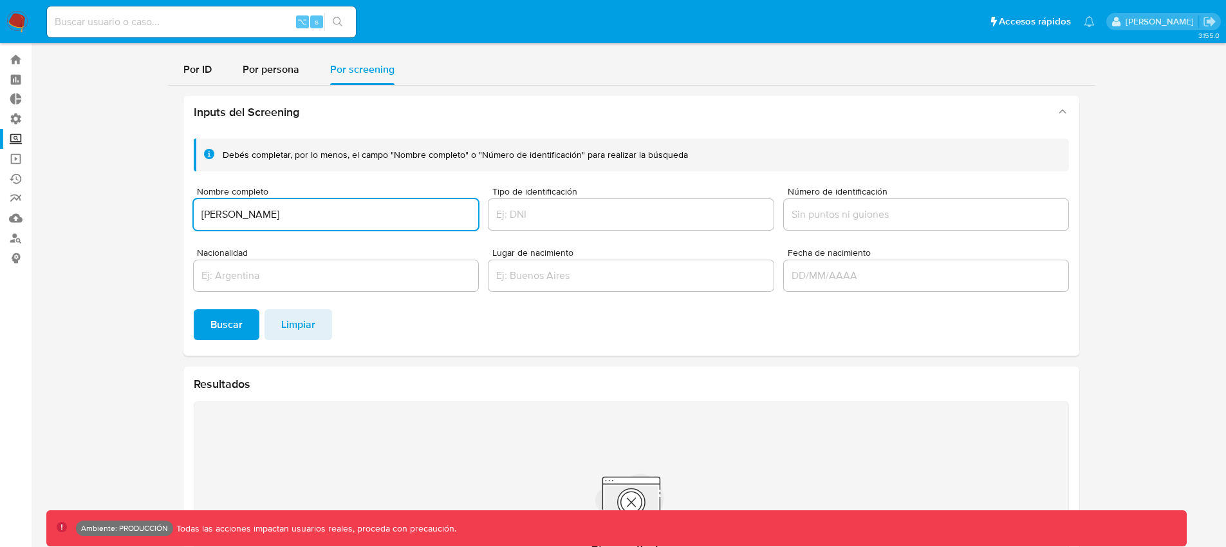
drag, startPoint x: 261, startPoint y: 211, endPoint x: 131, endPoint y: 209, distance: 130.1
click at [131, 209] on section at bounding box center [631, 335] width 1170 height 623
click at [218, 218] on input "Hadji Yusif" at bounding box center [336, 214] width 285 height 17
click at [194, 309] on button "Buscar" at bounding box center [227, 324] width 66 height 31
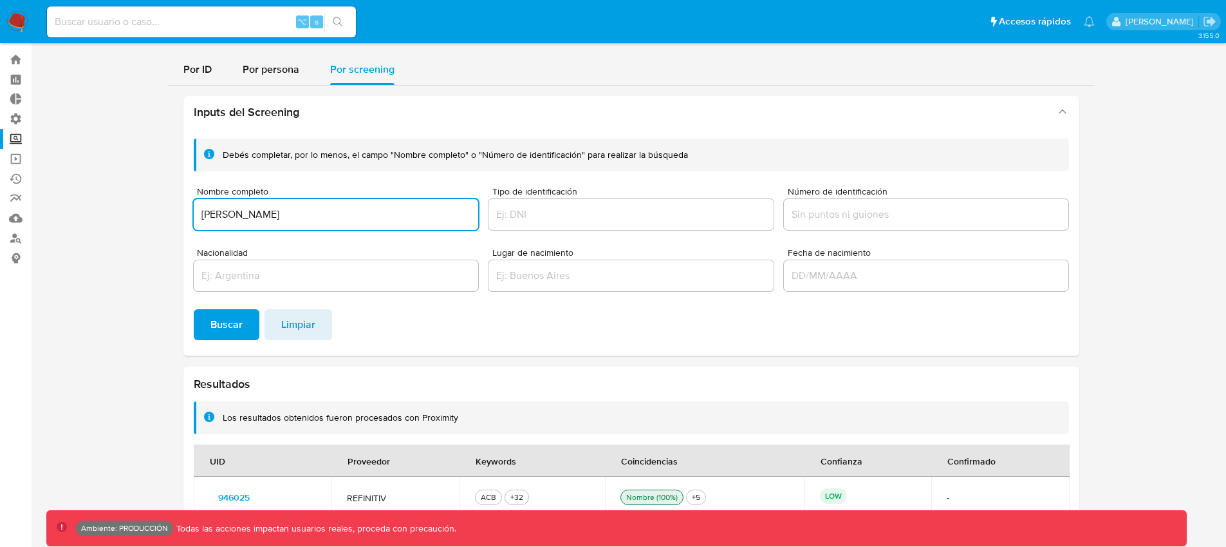
click at [260, 211] on input "Hajji Yusif" at bounding box center [336, 214] width 285 height 17
paste input "1st Oil Jv Co Ltd"
click at [239, 319] on span "Buscar" at bounding box center [227, 324] width 32 height 28
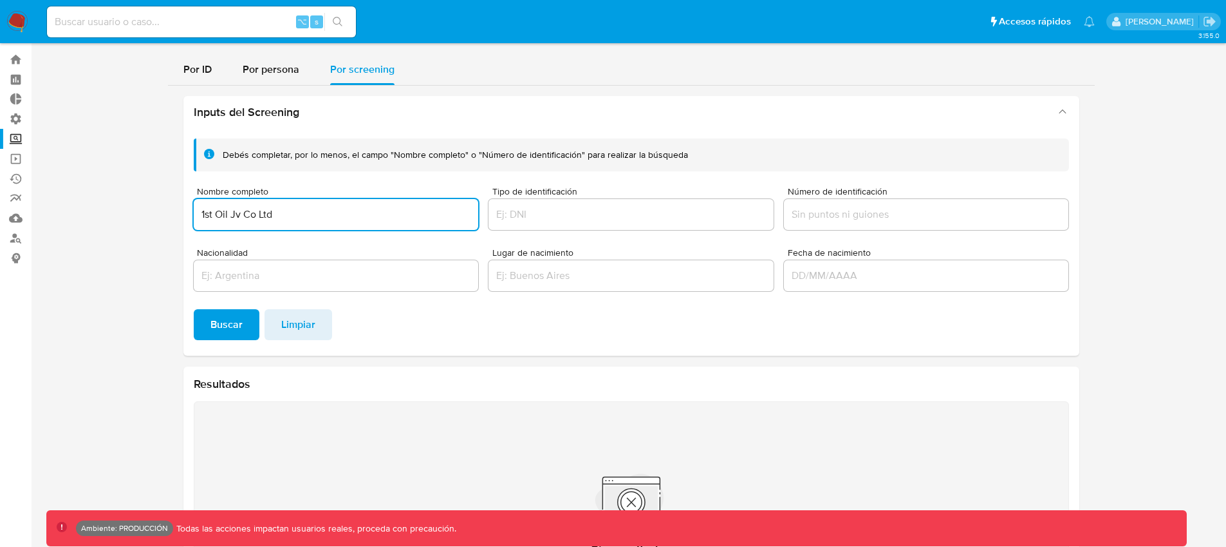
drag, startPoint x: 211, startPoint y: 214, endPoint x: 183, endPoint y: 214, distance: 27.7
click at [183, 214] on div "Debés completar, por lo menos, el campo "Nombre completo" o "Número de identifi…" at bounding box center [631, 241] width 896 height 227
type input "first Oil Jv Co Ltd"
click at [194, 309] on button "Buscar" at bounding box center [227, 324] width 66 height 31
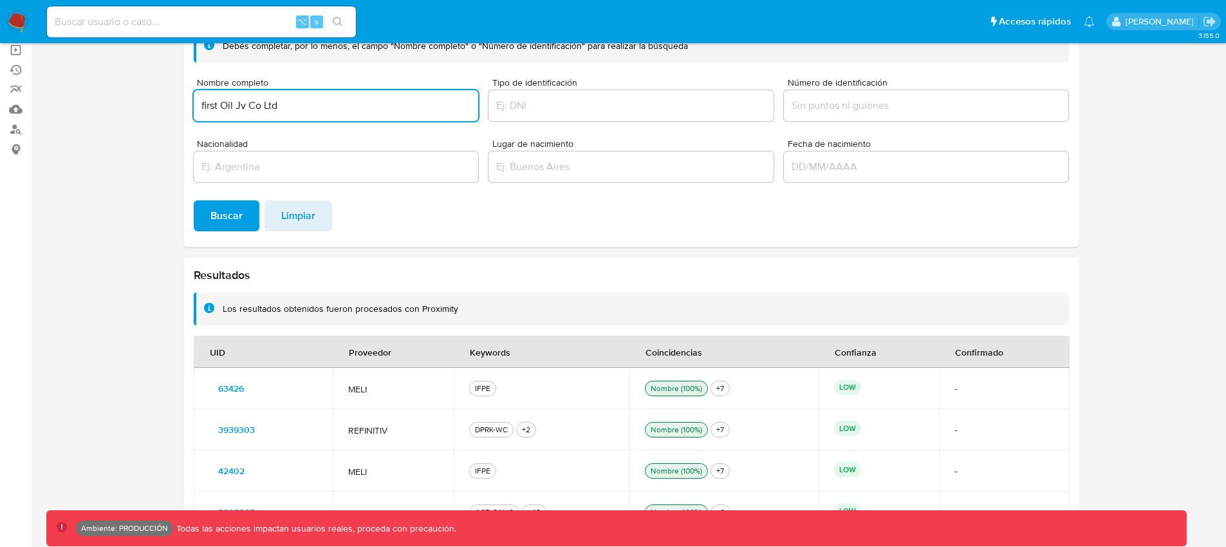
scroll to position [151, 0]
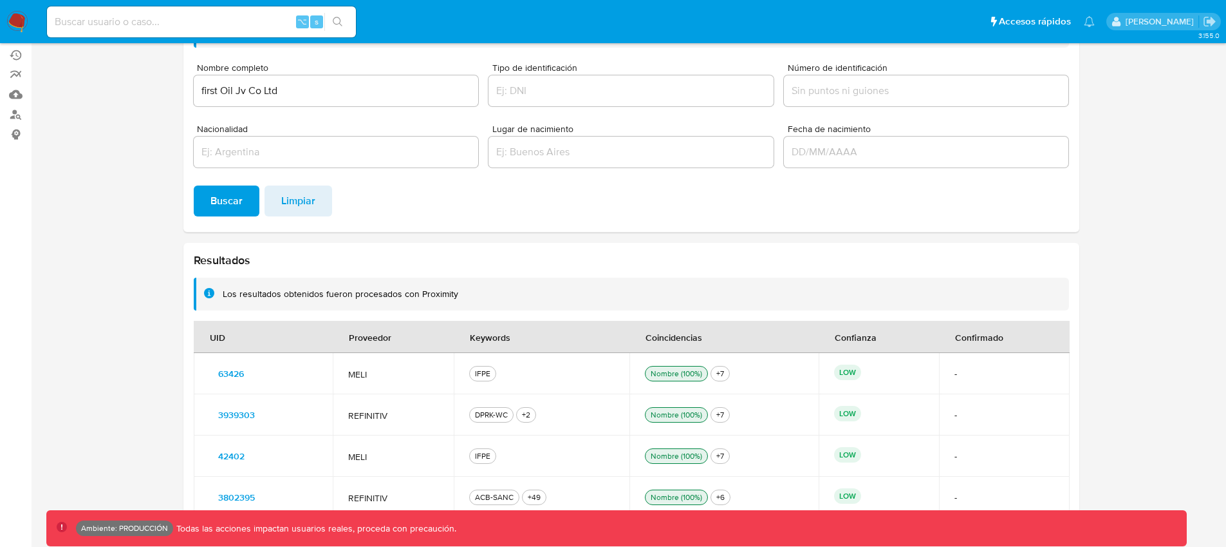
drag, startPoint x: 296, startPoint y: 411, endPoint x: 180, endPoint y: 408, distance: 116.6
click at [180, 408] on div "Inputs del Screening Debés completar, por lo menos, el campo "Nombre completo" …" at bounding box center [631, 250] width 927 height 576
